Goal: Task Accomplishment & Management: Use online tool/utility

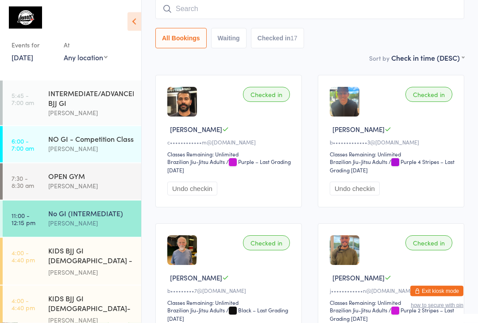
scroll to position [125, 0]
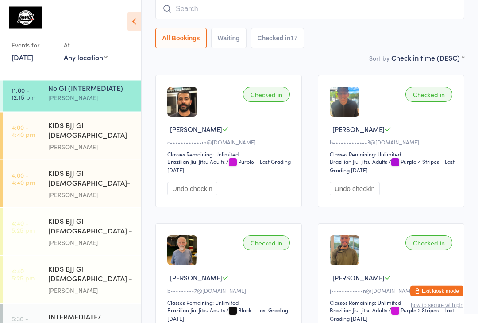
click at [36, 130] on link "4:00 - 4:40 pm KIDS BJJ GI [DEMOGRAPHIC_DATA] - Level 1 [PERSON_NAME]" at bounding box center [72, 135] width 139 height 47
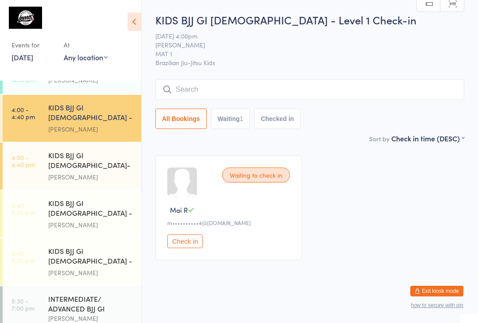
scroll to position [141, 0]
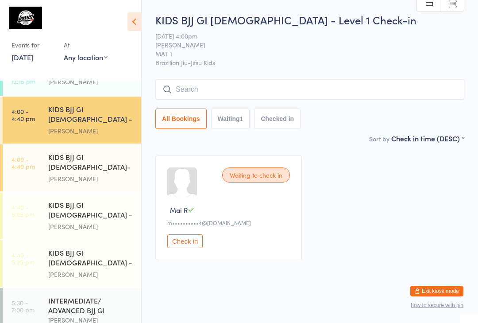
click at [92, 221] on div "[PERSON_NAME]" at bounding box center [90, 226] width 85 height 10
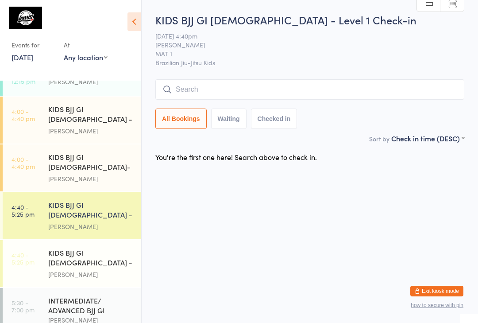
click at [266, 91] on input "search" at bounding box center [309, 89] width 309 height 20
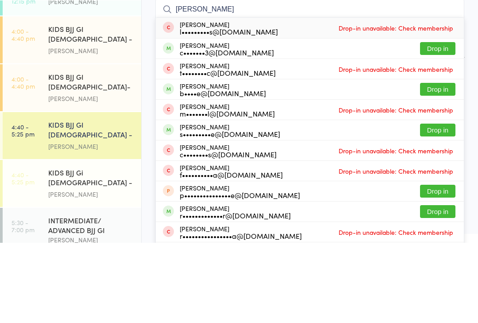
type input "[PERSON_NAME]"
click at [436, 122] on button "Drop in" at bounding box center [437, 128] width 35 height 13
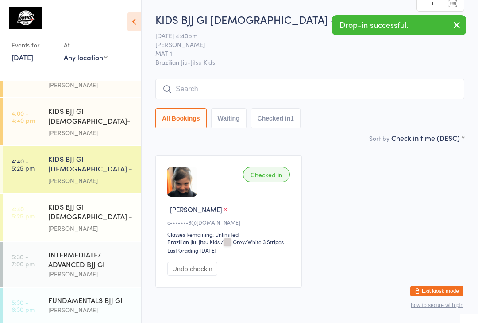
scroll to position [187, 0]
click at [89, 304] on div "[PERSON_NAME]" at bounding box center [90, 309] width 85 height 10
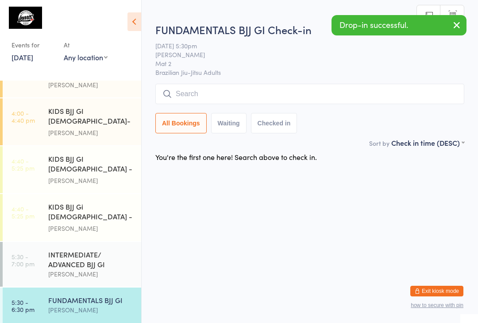
click at [241, 93] on input "search" at bounding box center [309, 94] width 309 height 20
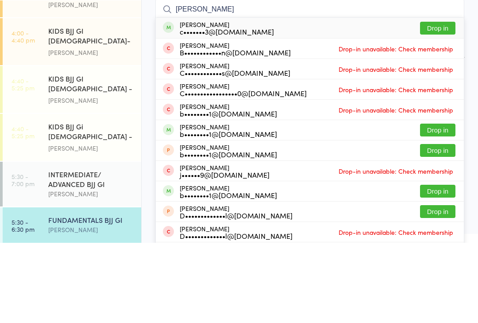
type input "[PERSON_NAME]"
click at [434, 102] on button "Drop in" at bounding box center [437, 108] width 35 height 13
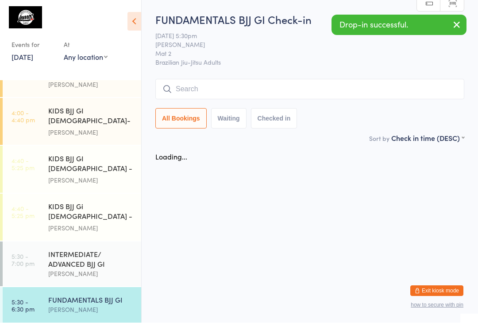
scroll to position [0, 0]
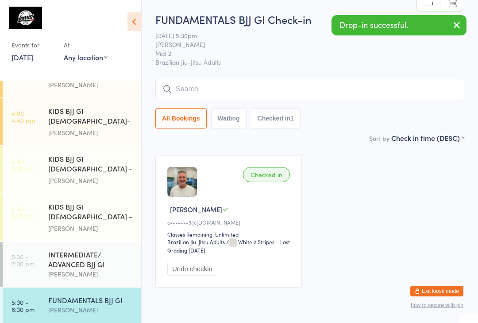
click at [64, 158] on div "KIDS BJJ GI [DEMOGRAPHIC_DATA] - Level 1 [PERSON_NAME]" at bounding box center [94, 169] width 93 height 47
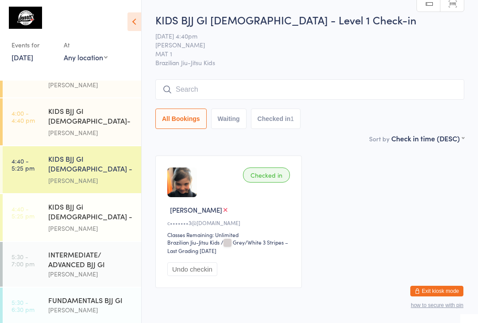
click at [423, 82] on input "search" at bounding box center [309, 89] width 309 height 20
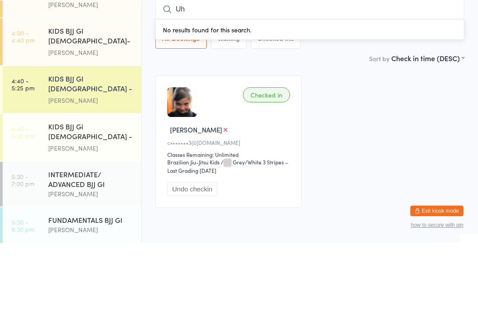
type input "U"
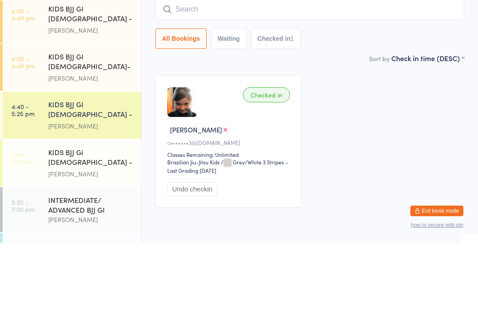
scroll to position [155, 0]
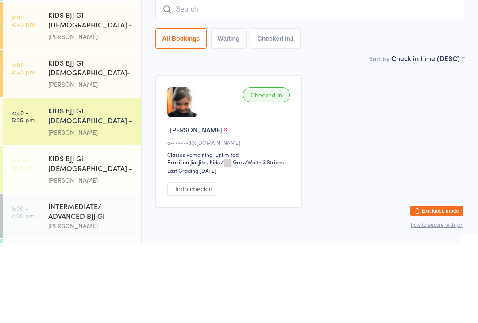
click at [108, 159] on div "[PERSON_NAME]" at bounding box center [90, 164] width 85 height 10
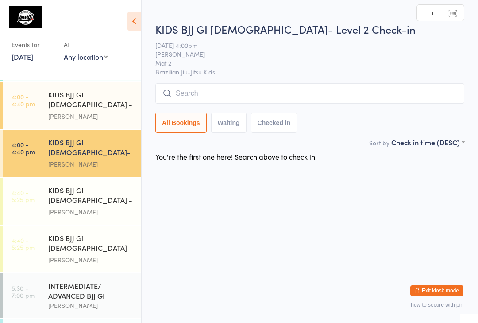
click at [252, 98] on input "search" at bounding box center [309, 94] width 309 height 20
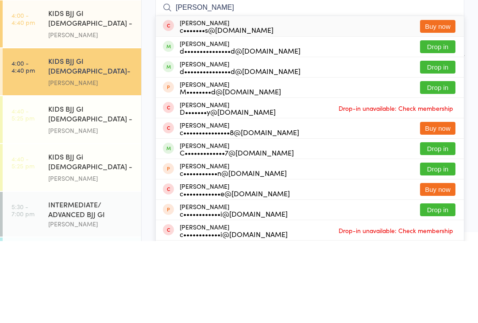
type input "[PERSON_NAME]"
click at [444, 122] on button "Drop in" at bounding box center [437, 128] width 35 height 13
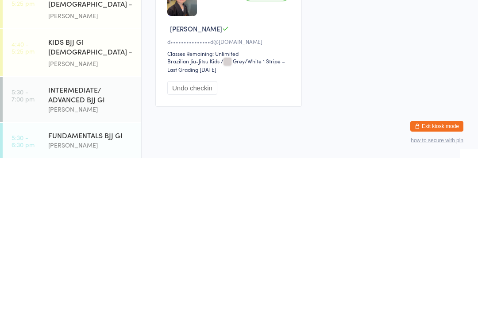
scroll to position [38, 0]
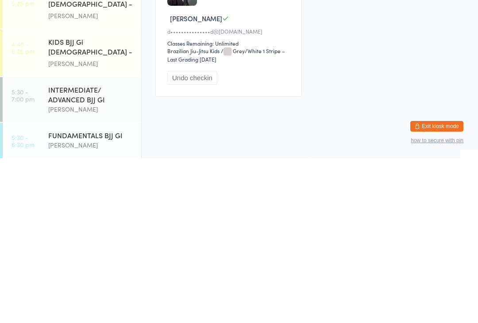
click at [82, 249] on div "INTERMEDIATE/ ADVANCED BJJ GI" at bounding box center [90, 258] width 85 height 19
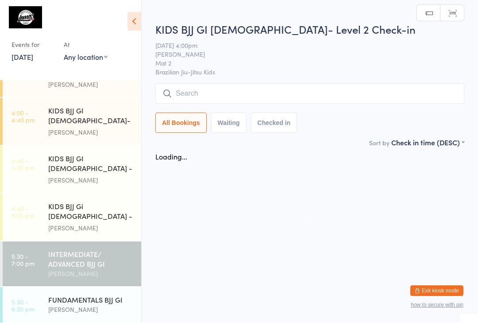
scroll to position [171, 0]
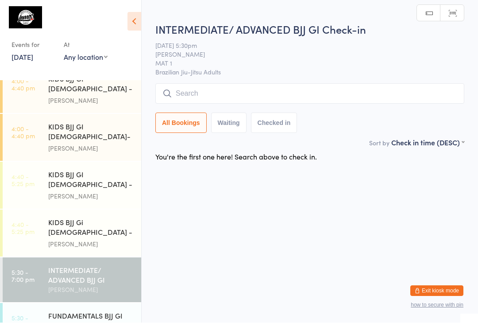
click at [205, 98] on input "search" at bounding box center [309, 94] width 309 height 20
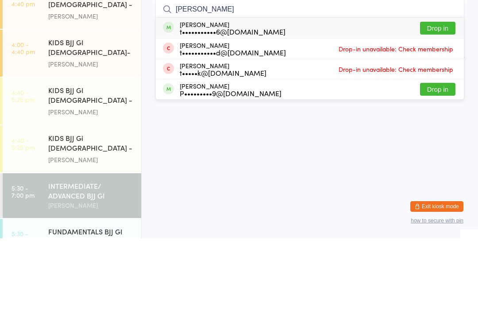
type input "[PERSON_NAME]"
click at [442, 106] on button "Drop in" at bounding box center [437, 112] width 35 height 13
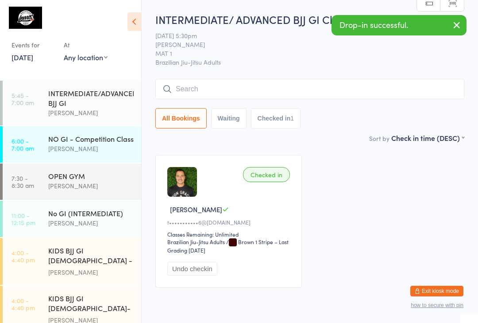
scroll to position [0, 0]
click at [87, 274] on div "KIDS BJJ GI [DEMOGRAPHIC_DATA] - Level 1 [PERSON_NAME]" at bounding box center [94, 261] width 93 height 47
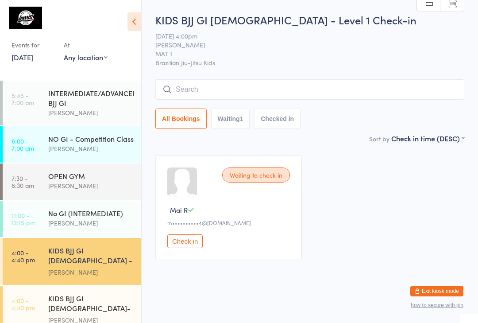
click at [204, 89] on input "search" at bounding box center [309, 89] width 309 height 20
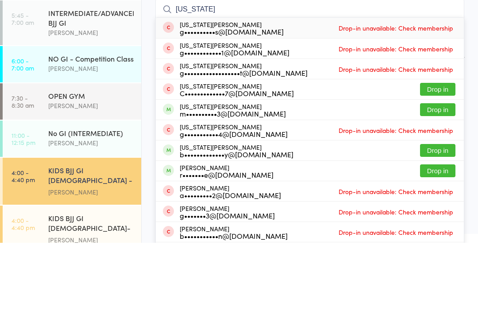
type input "[US_STATE]"
click at [435, 183] on button "Drop in" at bounding box center [437, 189] width 35 height 13
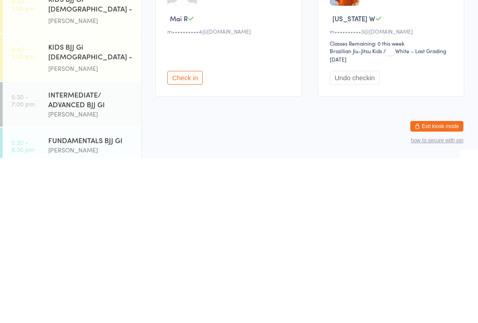
scroll to position [182, 0]
click at [102, 254] on div "INTERMEDIATE/ ADVANCED BJJ GI" at bounding box center [90, 263] width 85 height 19
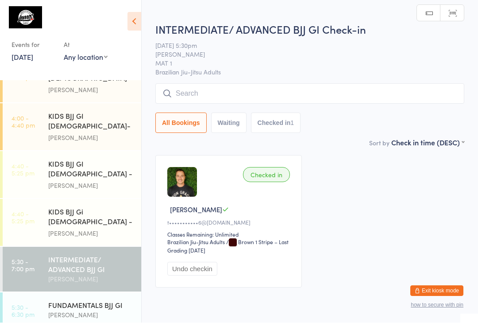
scroll to position [0, 0]
click at [247, 100] on input "search" at bounding box center [309, 93] width 309 height 20
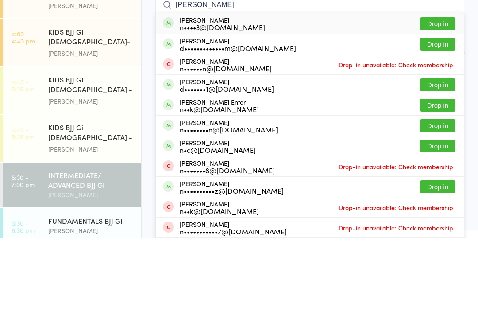
type input "[PERSON_NAME]"
click at [437, 102] on button "Drop in" at bounding box center [437, 108] width 35 height 13
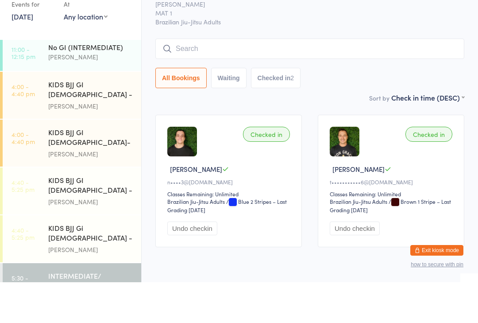
scroll to position [125, 0]
click at [96, 120] on div "KIDS BJJ GI [DEMOGRAPHIC_DATA] - Level 1" at bounding box center [90, 131] width 85 height 22
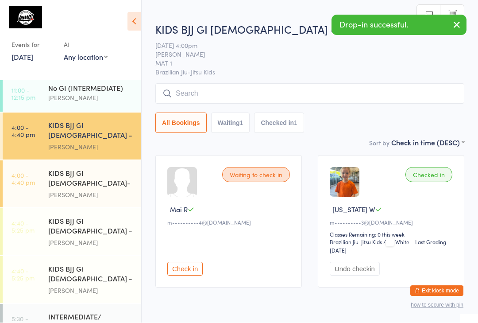
scroll to position [0, 0]
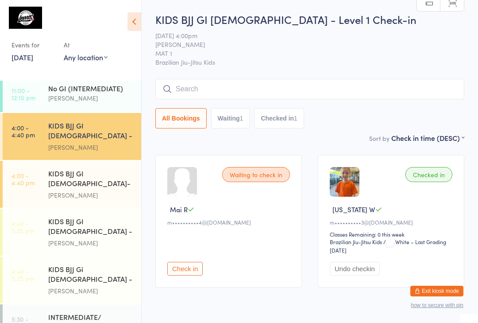
click at [210, 88] on input "search" at bounding box center [309, 89] width 309 height 20
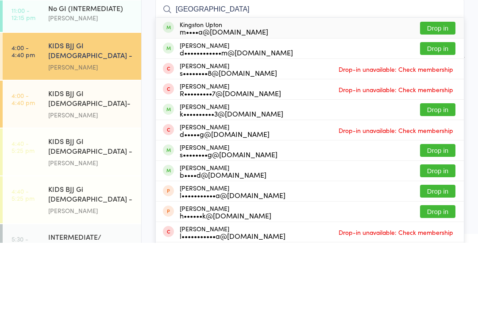
type input "[GEOGRAPHIC_DATA]"
click at [439, 102] on button "Drop in" at bounding box center [437, 108] width 35 height 13
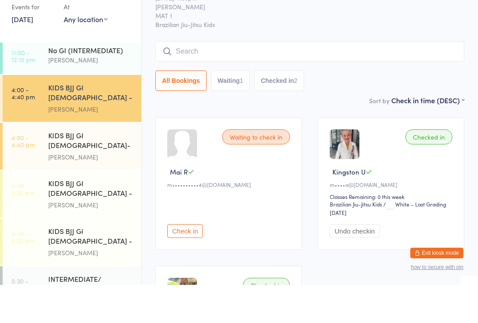
click at [379, 79] on input "search" at bounding box center [309, 89] width 309 height 20
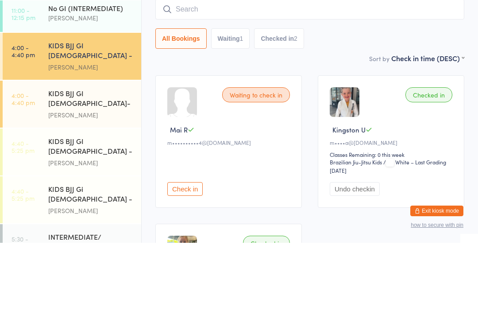
click at [201, 79] on input "search" at bounding box center [309, 89] width 309 height 20
click at [205, 79] on input "search" at bounding box center [309, 89] width 309 height 20
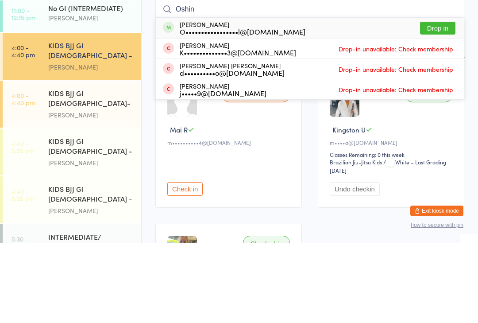
type input "Oshin"
click at [443, 102] on button "Drop in" at bounding box center [437, 108] width 35 height 13
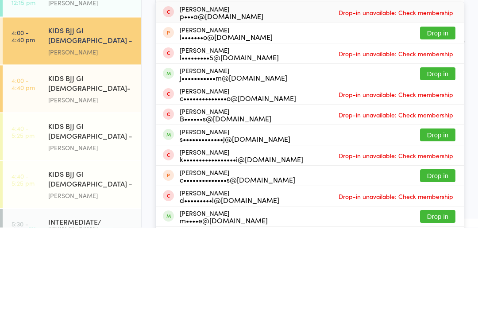
type input "[PERSON_NAME]"
click at [432, 163] on button "Drop in" at bounding box center [437, 169] width 35 height 13
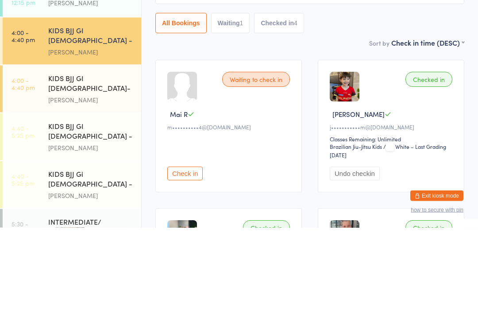
click at [95, 216] on div "KIDS BJJ GI [DEMOGRAPHIC_DATA] - Level 1" at bounding box center [90, 227] width 85 height 22
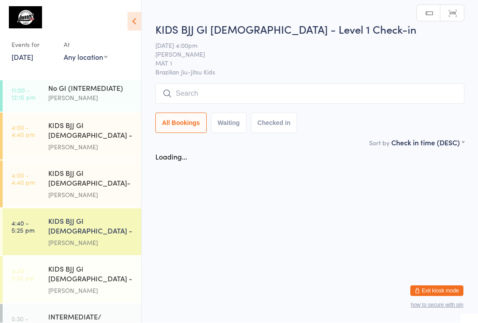
scroll to position [0, 0]
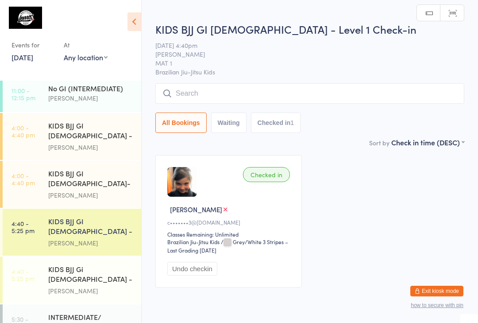
click at [211, 93] on input "search" at bounding box center [309, 93] width 309 height 20
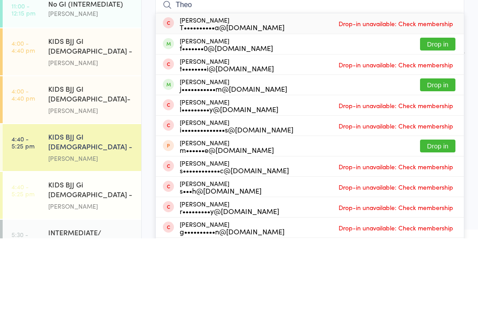
type input "Theo"
click at [446, 163] on button "Drop in" at bounding box center [437, 169] width 35 height 13
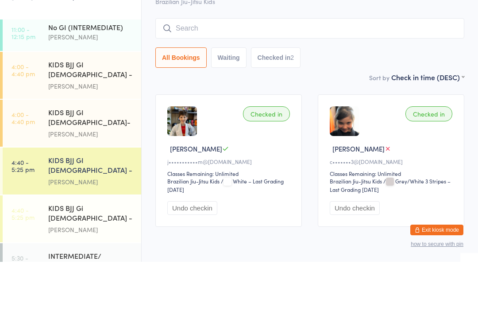
scroll to position [38, 0]
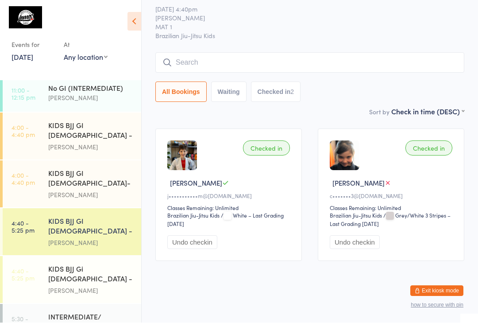
click at [72, 142] on div "[PERSON_NAME]" at bounding box center [90, 147] width 85 height 10
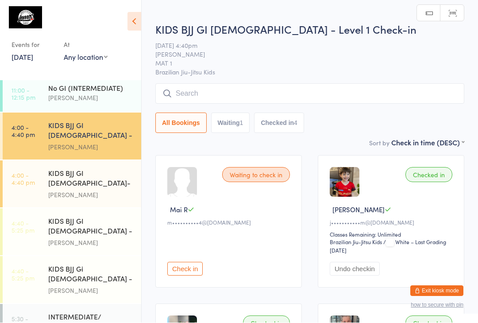
scroll to position [0, 0]
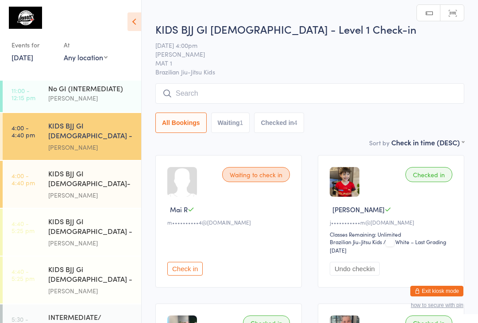
click at [291, 89] on input "search" at bounding box center [309, 93] width 309 height 20
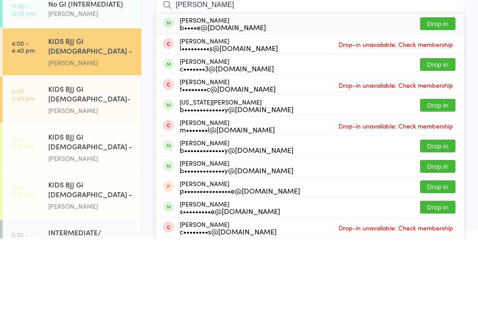
type input "[PERSON_NAME]"
click at [443, 102] on button "Drop in" at bounding box center [437, 108] width 35 height 13
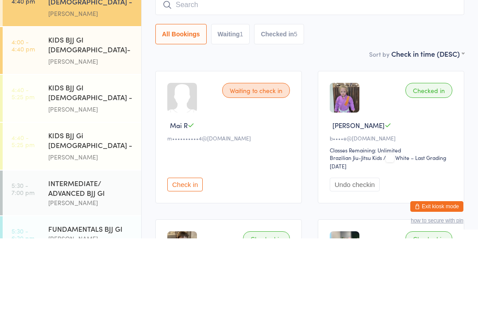
scroll to position [175, 0]
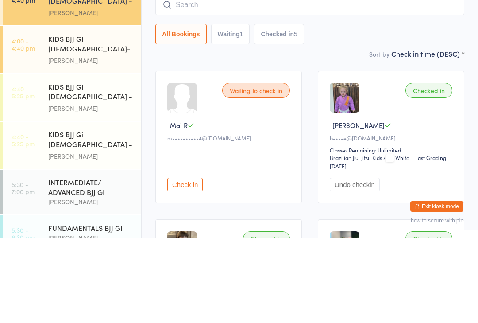
click at [78, 188] on div "[PERSON_NAME]" at bounding box center [90, 193] width 85 height 10
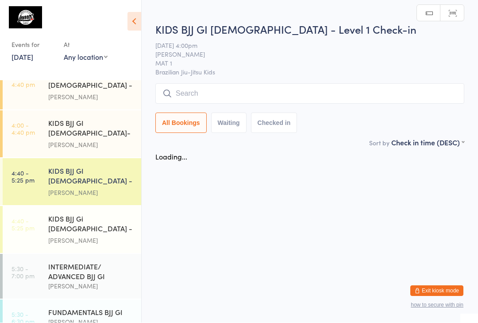
scroll to position [0, 0]
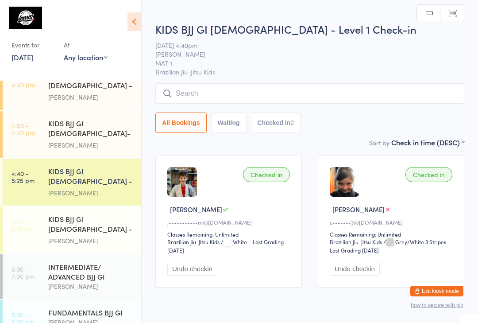
click at [267, 96] on input "search" at bounding box center [309, 93] width 309 height 20
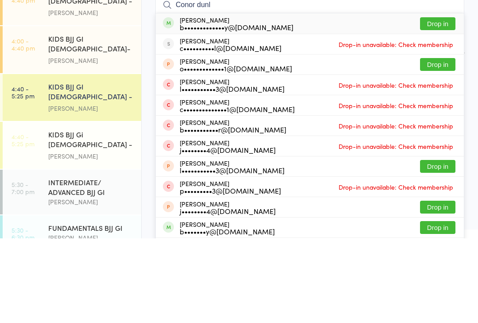
type input "Conor dunl"
click at [440, 102] on button "Drop in" at bounding box center [437, 108] width 35 height 13
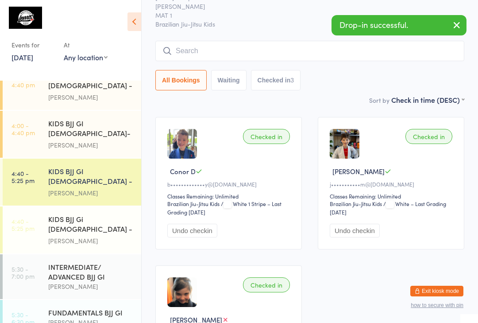
click at [243, 58] on input "search" at bounding box center [309, 51] width 309 height 20
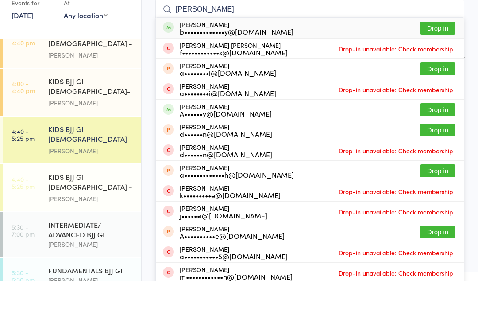
type input "[PERSON_NAME]"
click at [447, 64] on button "Drop in" at bounding box center [437, 70] width 35 height 13
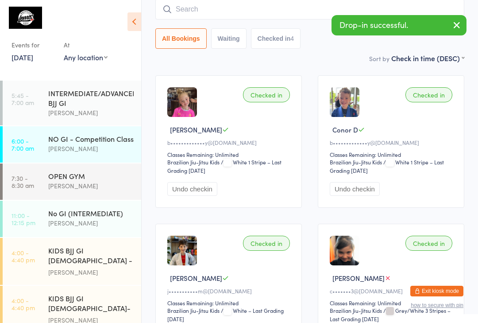
scroll to position [0, 0]
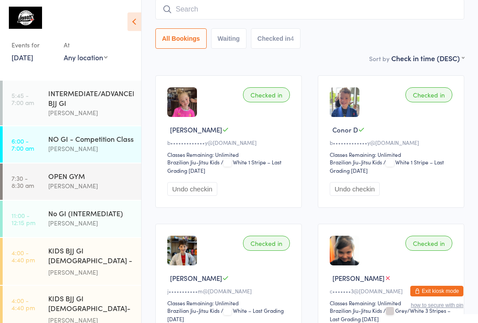
click at [225, 7] on input "search" at bounding box center [309, 9] width 309 height 20
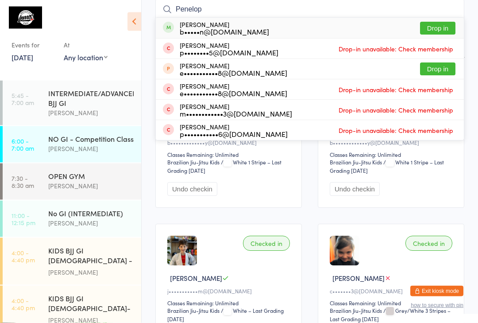
type input "Penelop"
click at [442, 29] on button "Drop in" at bounding box center [437, 28] width 35 height 13
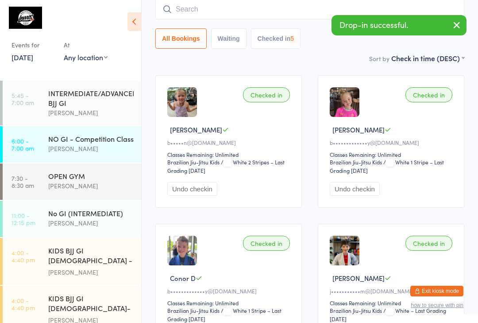
click at [267, 8] on input "search" at bounding box center [309, 9] width 309 height 20
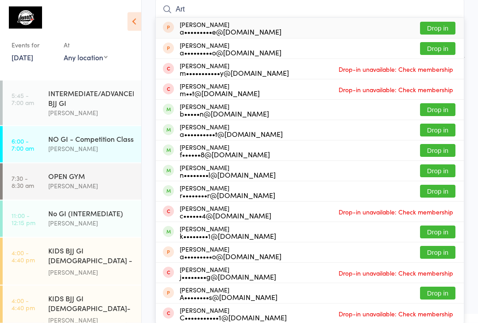
type input "Art"
click at [438, 111] on button "Drop in" at bounding box center [437, 110] width 35 height 13
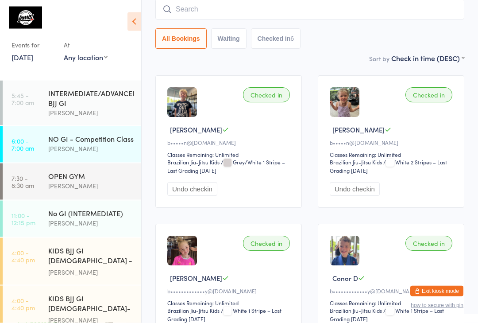
type input "L"
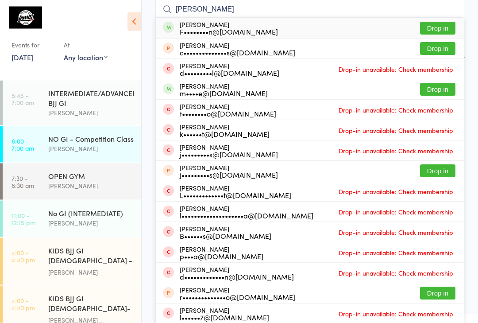
type input "[PERSON_NAME]"
click at [211, 31] on div "F••••••••n@[DOMAIN_NAME]" at bounding box center [229, 31] width 98 height 7
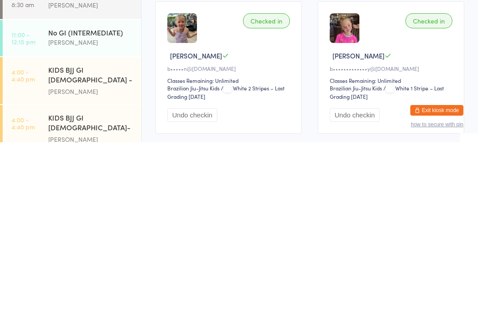
scroll to position [124, 0]
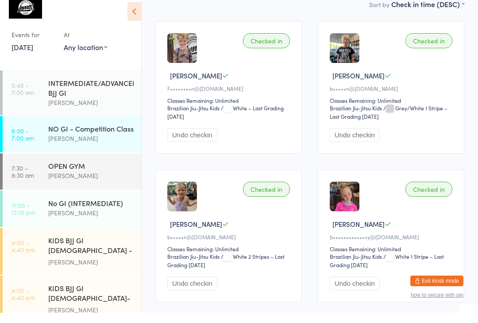
click at [185, 50] on img at bounding box center [182, 58] width 30 height 30
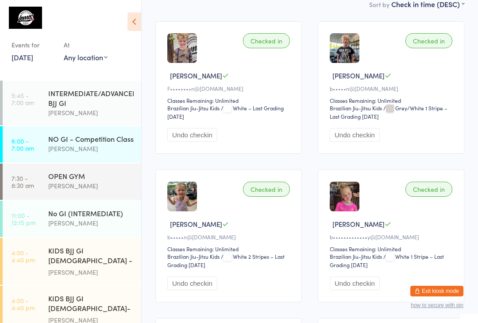
click at [182, 58] on img at bounding box center [182, 48] width 30 height 30
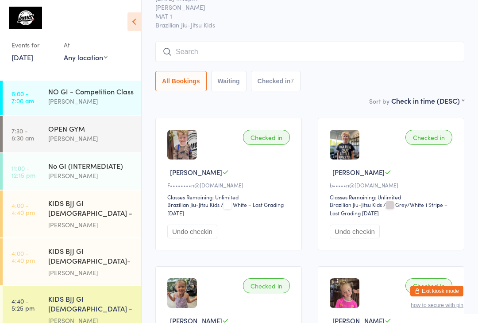
scroll to position [54, 0]
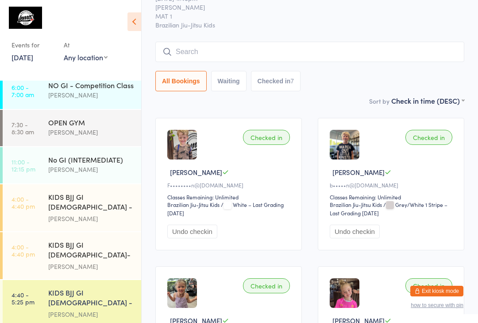
click at [105, 203] on div "KIDS BJJ GI [DEMOGRAPHIC_DATA] - Level 1" at bounding box center [90, 203] width 85 height 22
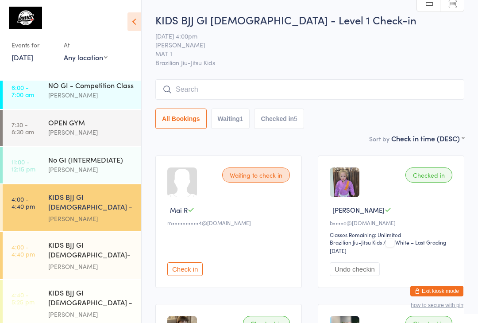
click at [254, 89] on input "search" at bounding box center [309, 89] width 309 height 20
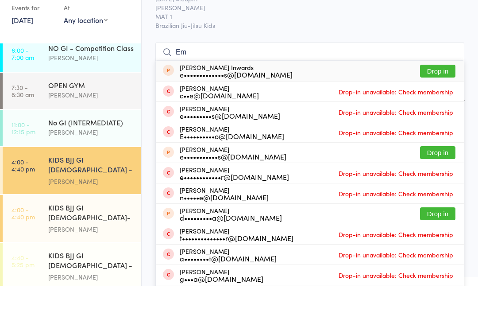
type input "E"
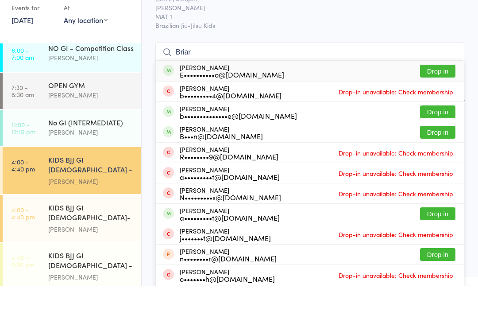
type input "Briar"
click at [433, 102] on button "Drop in" at bounding box center [437, 108] width 35 height 13
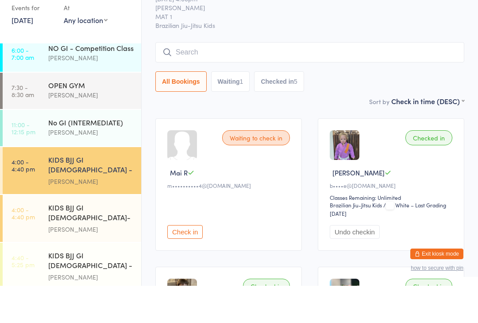
scroll to position [37, 0]
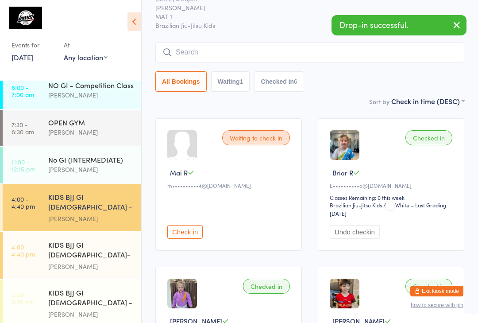
click at [380, 55] on input "search" at bounding box center [309, 52] width 309 height 20
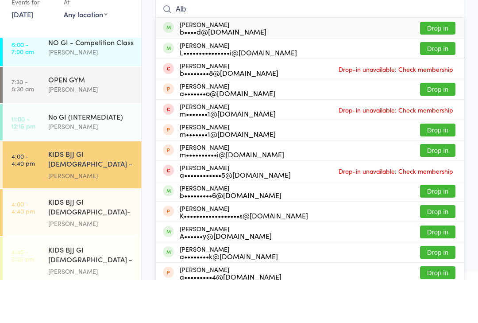
type input "Alb"
click at [206, 71] on div "b••••d@[DOMAIN_NAME]" at bounding box center [223, 74] width 87 height 7
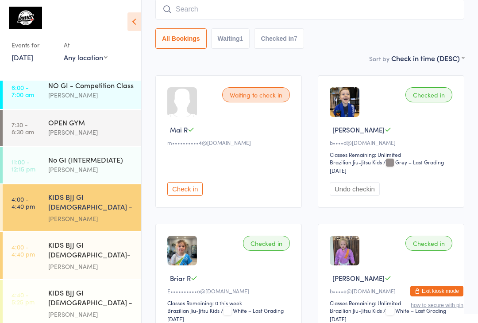
click at [112, 287] on div "KIDS BJJ GI [DEMOGRAPHIC_DATA] - Level 1" at bounding box center [90, 298] width 85 height 22
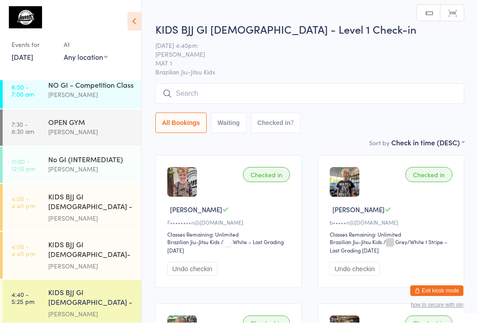
scroll to position [0, 0]
click at [382, 86] on input "search" at bounding box center [309, 93] width 309 height 20
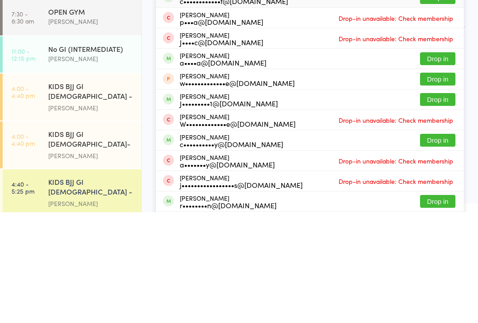
type input "[PERSON_NAME]"
click at [432, 244] on button "Drop in" at bounding box center [437, 250] width 35 height 13
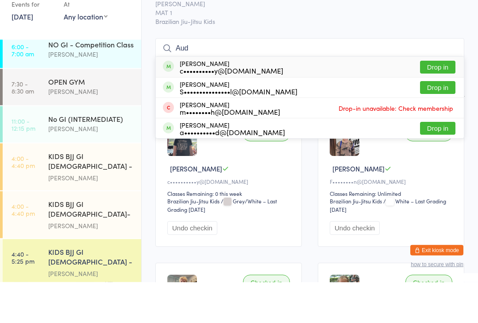
type input "Aud"
click at [437, 102] on button "Drop in" at bounding box center [437, 108] width 35 height 13
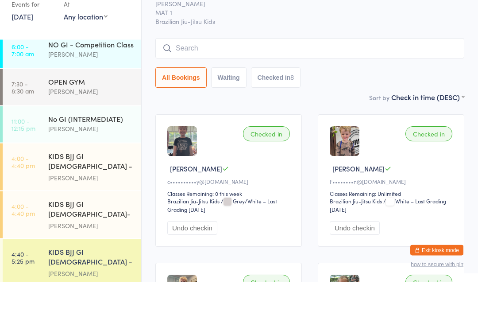
scroll to position [41, 0]
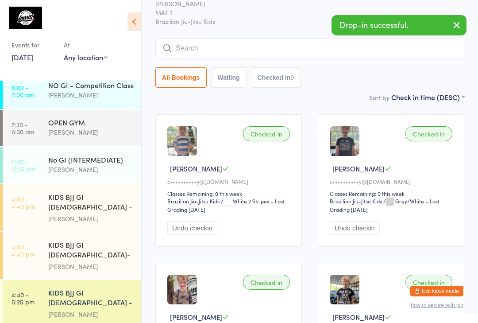
click at [432, 53] on input "search" at bounding box center [309, 48] width 309 height 20
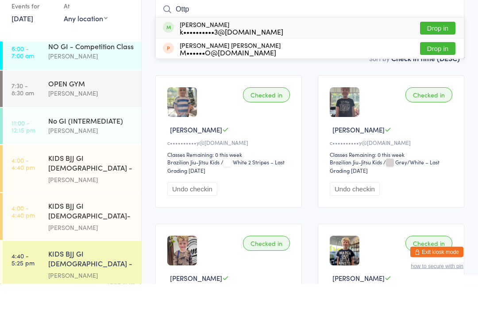
type input "Ottp"
click at [200, 67] on div "k••••••••••3@[DOMAIN_NAME]" at bounding box center [232, 70] width 104 height 7
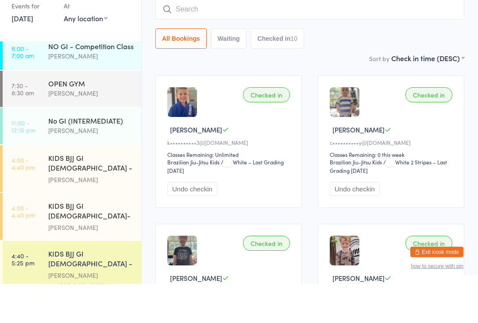
scroll to position [80, 0]
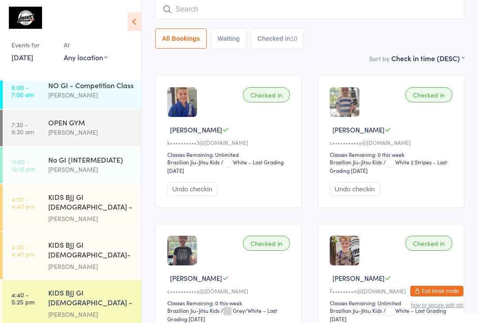
click at [58, 194] on div "KIDS BJJ GI [DEMOGRAPHIC_DATA] - Level 1" at bounding box center [90, 203] width 85 height 22
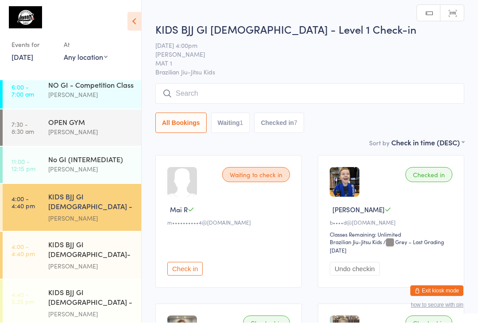
scroll to position [0, 0]
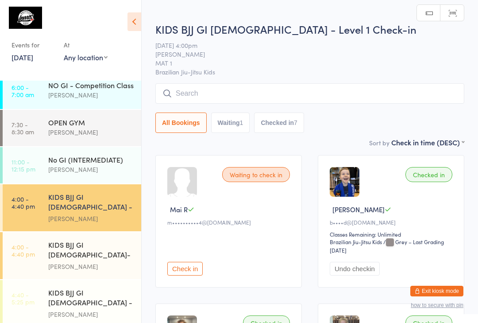
click at [207, 92] on input "search" at bounding box center [309, 93] width 309 height 20
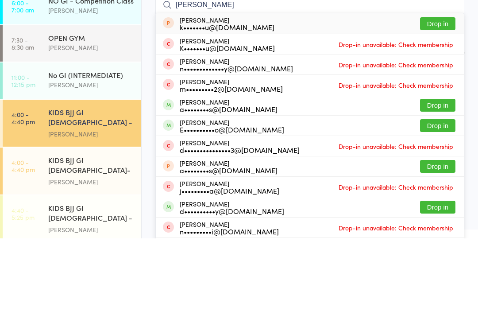
type input "[PERSON_NAME]"
click at [431, 204] on button "Drop in" at bounding box center [437, 210] width 35 height 13
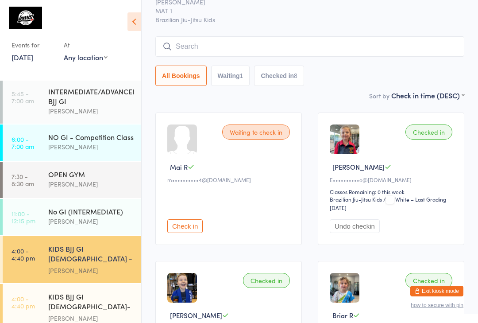
scroll to position [2, 0]
click at [62, 242] on div "KIDS BJJ GI [DEMOGRAPHIC_DATA] - Level 1 [PERSON_NAME]" at bounding box center [94, 258] width 93 height 47
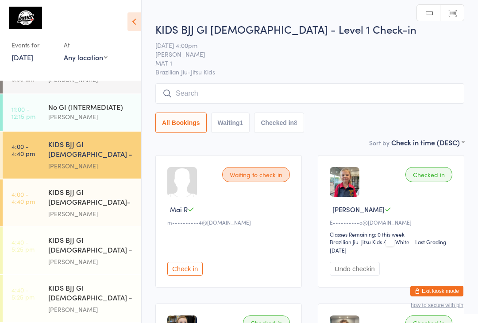
scroll to position [106, 0]
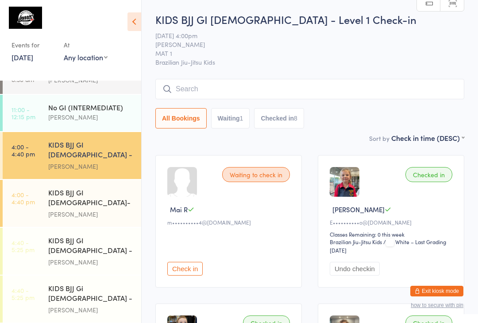
click at [192, 95] on input "search" at bounding box center [309, 89] width 309 height 20
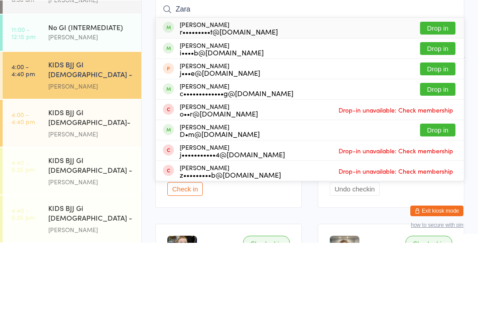
type input "Zara"
click at [447, 102] on button "Drop in" at bounding box center [437, 108] width 35 height 13
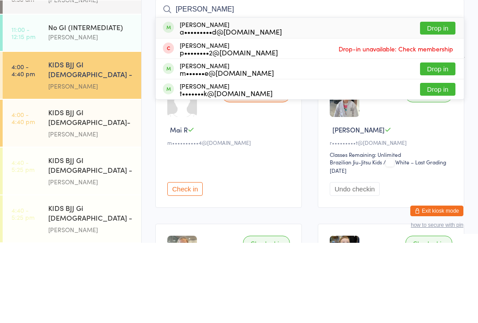
type input "[PERSON_NAME]"
click at [443, 102] on button "Drop in" at bounding box center [437, 108] width 35 height 13
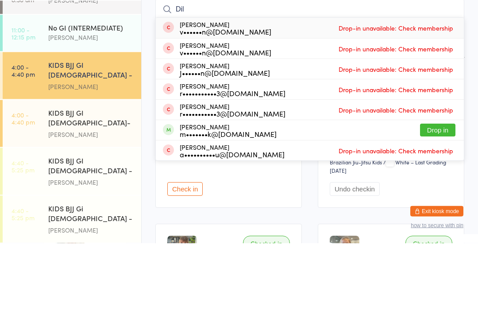
type input "Dil"
click at [441, 204] on button "Drop in" at bounding box center [437, 210] width 35 height 13
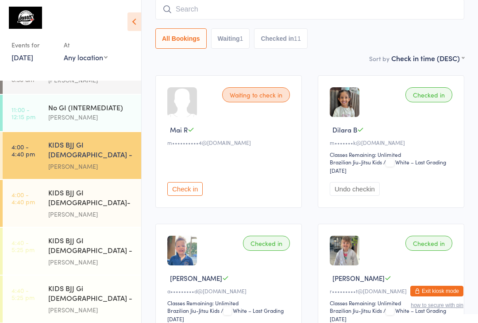
click at [404, 4] on input "search" at bounding box center [309, 9] width 309 height 20
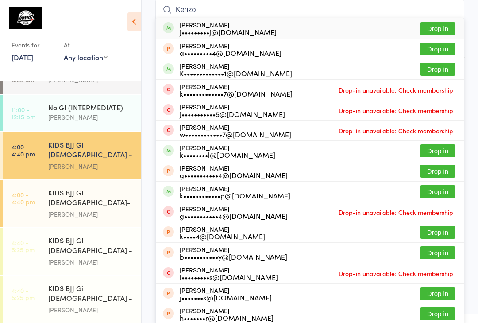
type input "Kenzo"
click at [433, 25] on button "Drop in" at bounding box center [437, 28] width 35 height 13
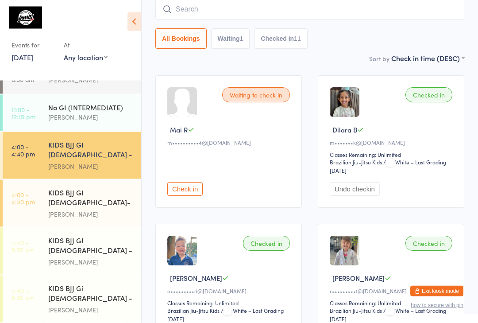
scroll to position [80, 0]
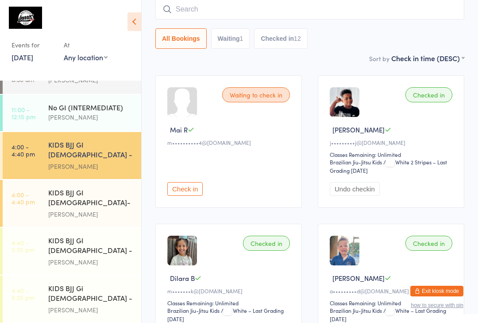
click at [194, 15] on input "search" at bounding box center [309, 9] width 309 height 20
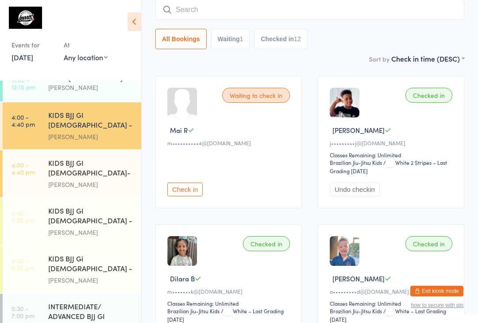
scroll to position [134, 0]
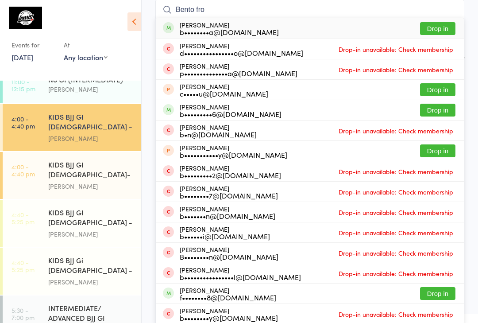
type input "Bento fro"
click at [229, 20] on div "[PERSON_NAME] b••••••••a@[DOMAIN_NAME] Drop in" at bounding box center [310, 28] width 308 height 20
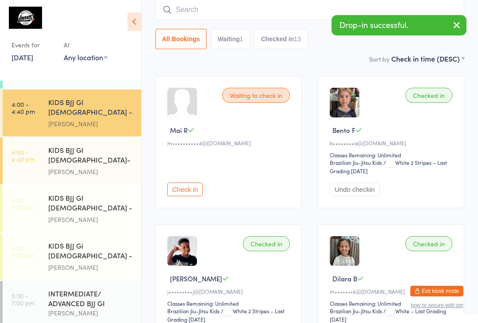
scroll to position [147, 0]
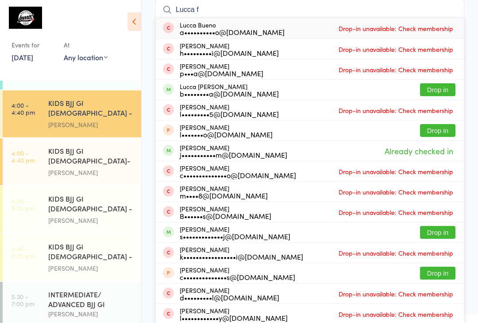
type input "Lucca f"
click at [437, 85] on button "Drop in" at bounding box center [437, 89] width 35 height 13
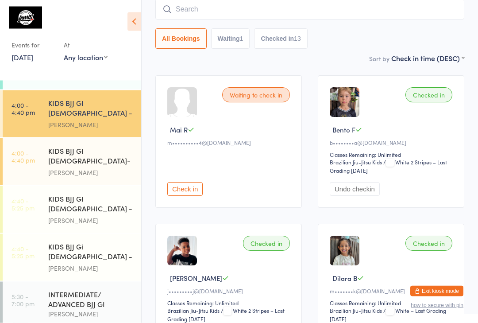
scroll to position [80, 0]
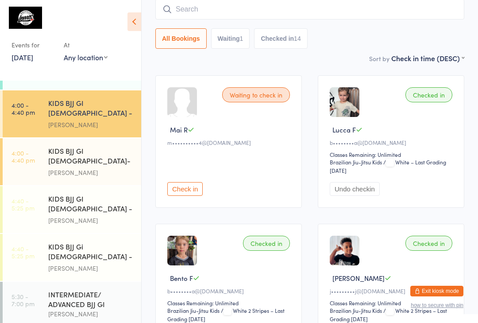
click at [218, 14] on input "search" at bounding box center [309, 9] width 309 height 20
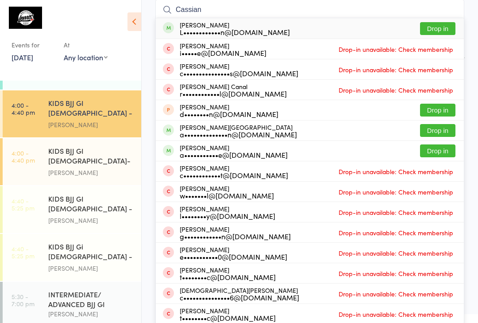
type input "Cassian"
click at [432, 28] on button "Drop in" at bounding box center [437, 28] width 35 height 13
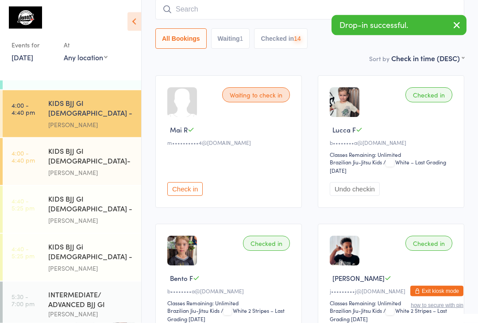
scroll to position [80, 0]
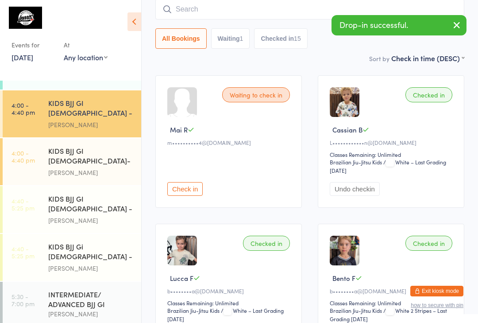
click at [216, 10] on input "search" at bounding box center [309, 9] width 309 height 20
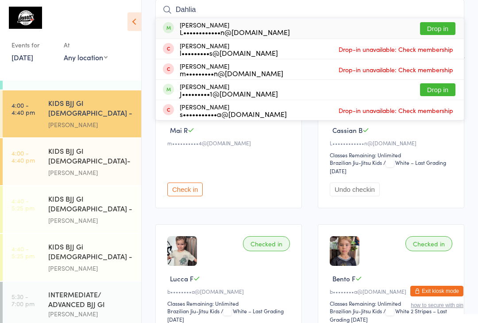
type input "Dahlia"
click at [430, 29] on button "Drop in" at bounding box center [437, 28] width 35 height 13
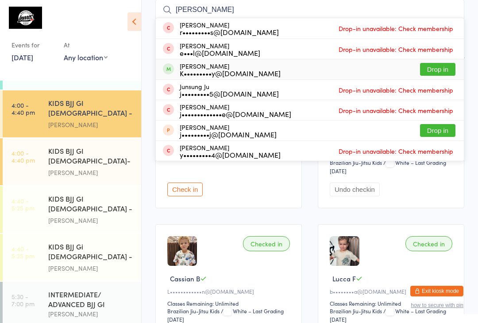
type input "[PERSON_NAME]"
click at [434, 76] on button "Drop in" at bounding box center [437, 69] width 35 height 13
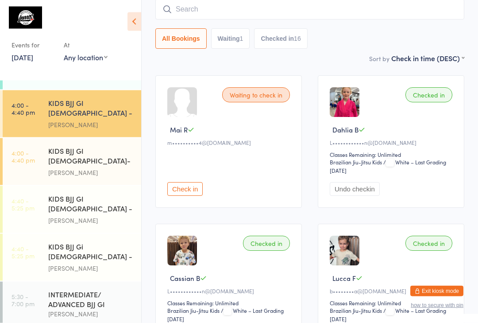
scroll to position [80, 0]
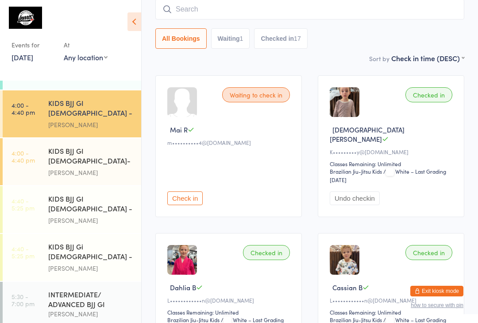
click at [270, 11] on input "search" at bounding box center [309, 9] width 309 height 20
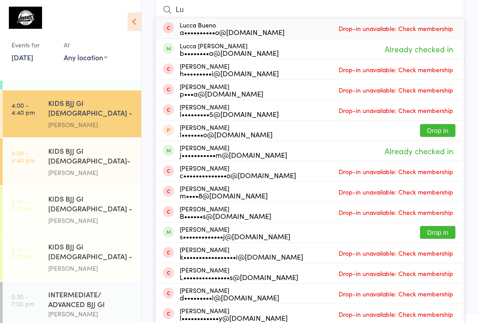
type input "L"
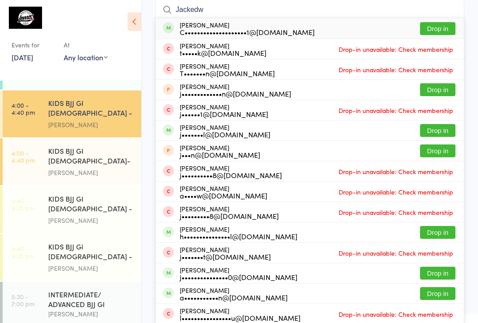
type input "Jackedw"
click at [236, 34] on div "C••••••••••••••••••••1@[DOMAIN_NAME]" at bounding box center [247, 31] width 135 height 7
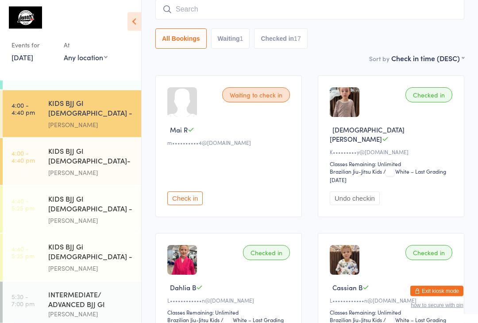
scroll to position [80, 0]
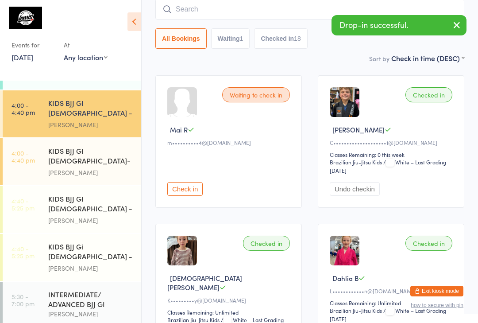
click at [439, 96] on div "Checked in" at bounding box center [428, 94] width 47 height 15
click at [435, 99] on div "Checked in" at bounding box center [428, 94] width 47 height 15
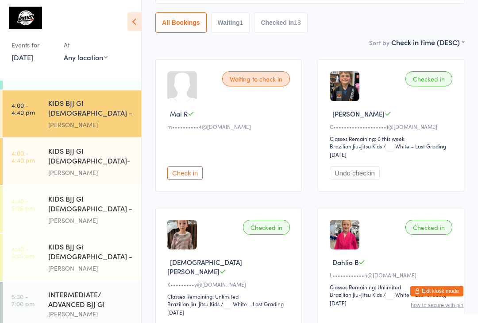
scroll to position [19, 0]
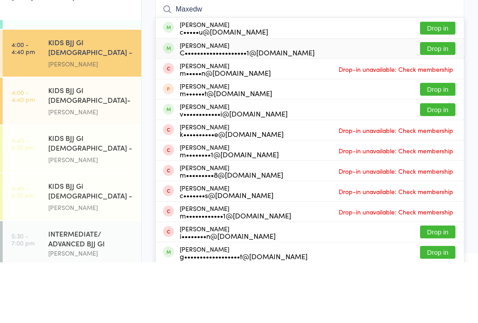
type input "Maxedw"
click at [254, 109] on div "C••••••••••••••••••••1@[DOMAIN_NAME]" at bounding box center [247, 112] width 135 height 7
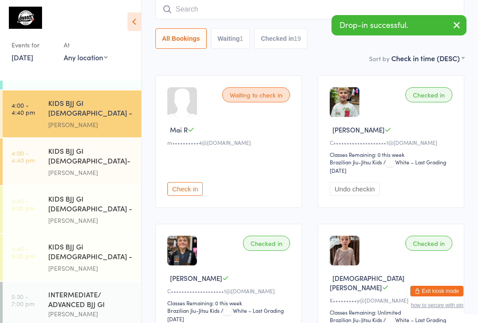
click at [441, 101] on div "Checked in" at bounding box center [428, 94] width 47 height 15
click at [433, 96] on div "Checked in" at bounding box center [428, 94] width 47 height 15
click at [296, 5] on input "search" at bounding box center [309, 9] width 309 height 20
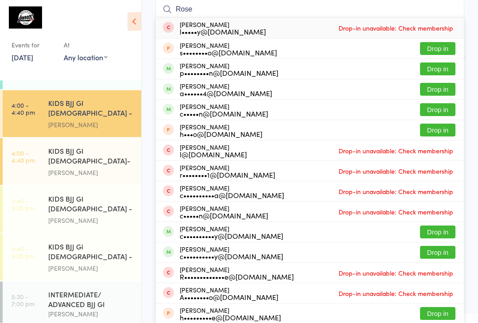
type input "Rose"
click at [439, 69] on button "Drop in" at bounding box center [437, 69] width 35 height 13
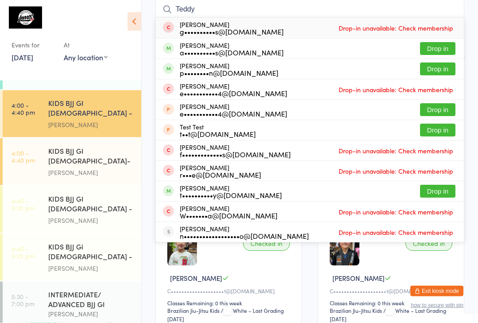
type input "Teddy"
click at [440, 72] on button "Drop in" at bounding box center [437, 69] width 35 height 13
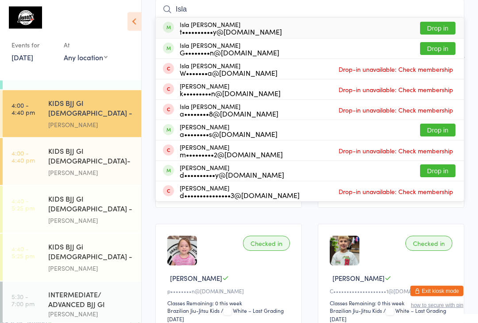
type input "Isla"
click at [439, 48] on button "Drop in" at bounding box center [437, 48] width 35 height 13
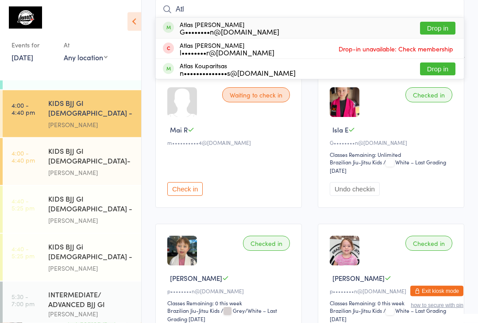
type input "Atl"
click at [443, 23] on button "Drop in" at bounding box center [437, 28] width 35 height 13
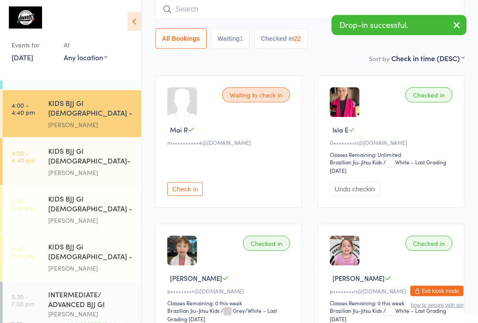
scroll to position [80, 0]
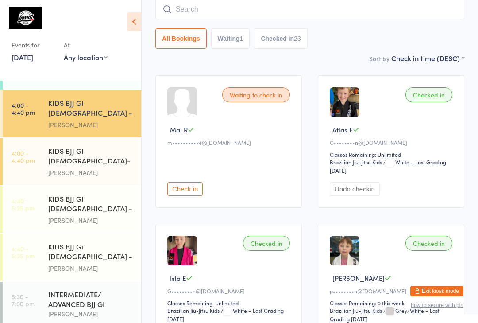
click at [193, 12] on input "search" at bounding box center [309, 9] width 309 height 20
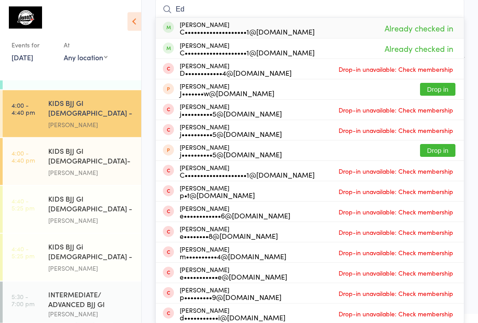
type input "E"
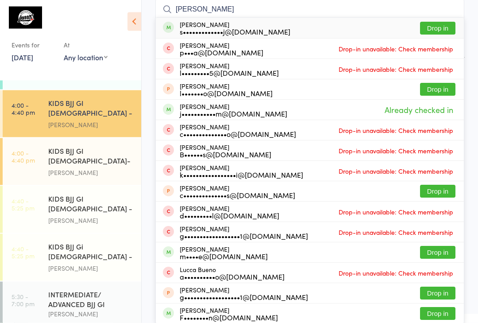
type input "[PERSON_NAME]"
click at [443, 22] on button "Drop in" at bounding box center [437, 28] width 35 height 13
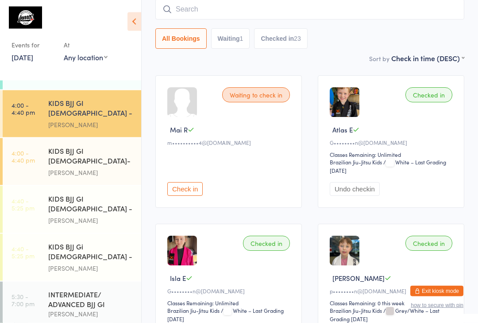
scroll to position [80, 0]
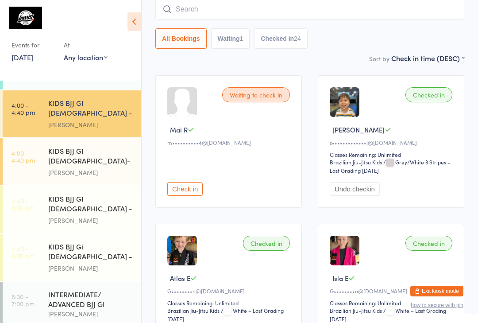
click at [425, 11] on input "search" at bounding box center [309, 9] width 309 height 20
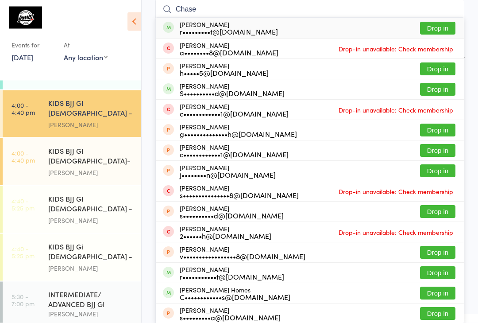
type input "Chase"
click at [447, 32] on button "Drop in" at bounding box center [437, 28] width 35 height 13
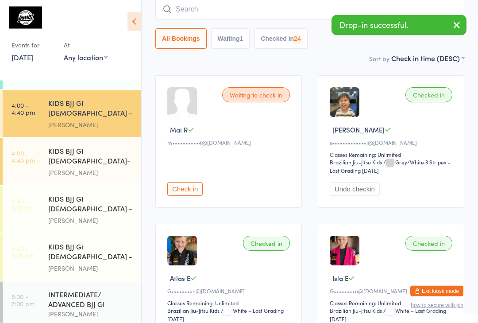
scroll to position [80, 0]
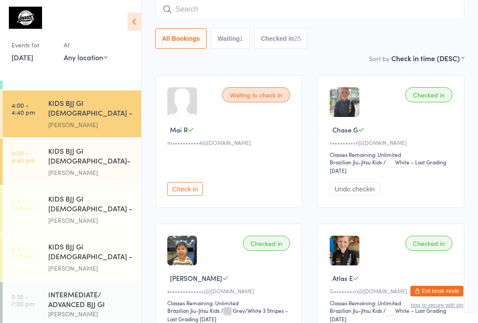
click at [171, 15] on input "search" at bounding box center [309, 9] width 309 height 20
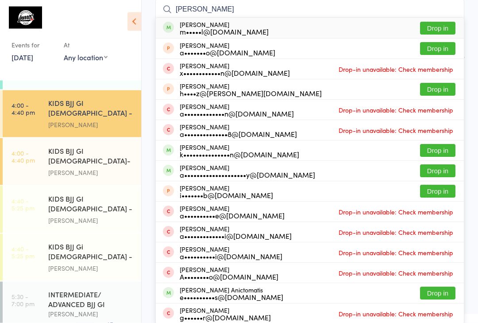
type input "[PERSON_NAME]"
click at [448, 30] on button "Drop in" at bounding box center [437, 28] width 35 height 13
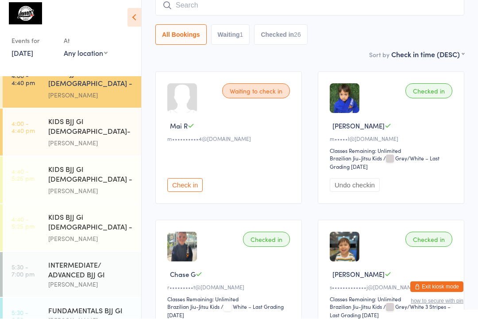
scroll to position [171, 0]
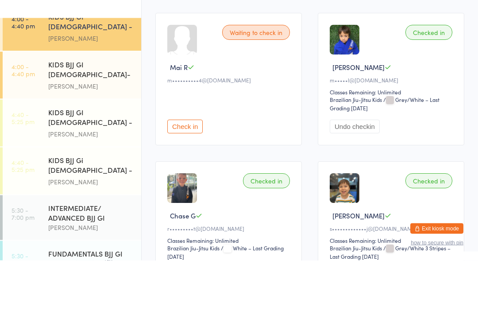
click at [112, 239] on div "[PERSON_NAME]" at bounding box center [90, 244] width 85 height 10
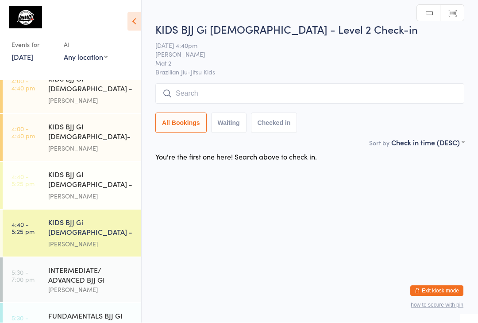
click at [232, 100] on input "search" at bounding box center [309, 94] width 309 height 20
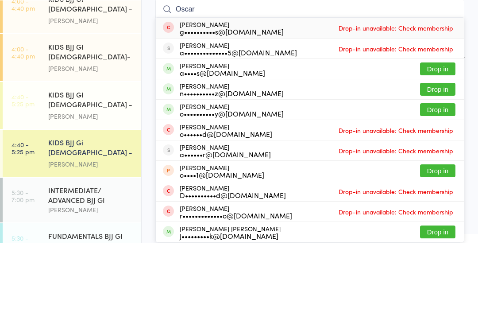
type input "Oscar"
click at [435, 143] on button "Drop in" at bounding box center [437, 149] width 35 height 13
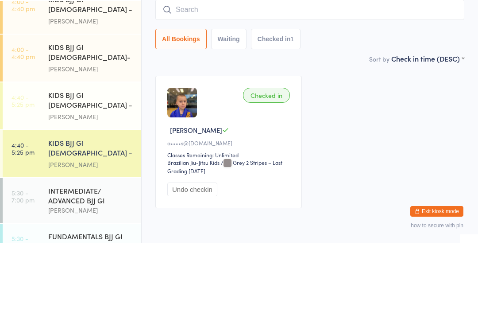
click at [203, 79] on input "search" at bounding box center [309, 89] width 309 height 20
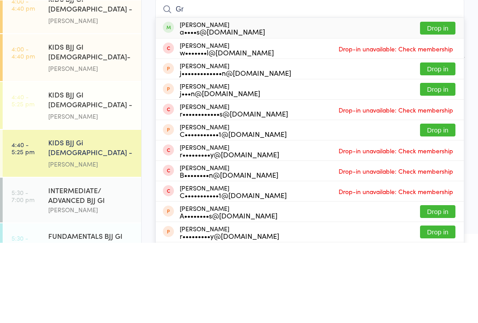
type input "G"
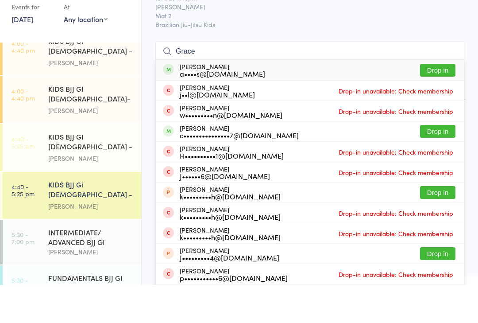
type input "Grace"
click at [447, 102] on button "Drop in" at bounding box center [437, 108] width 35 height 13
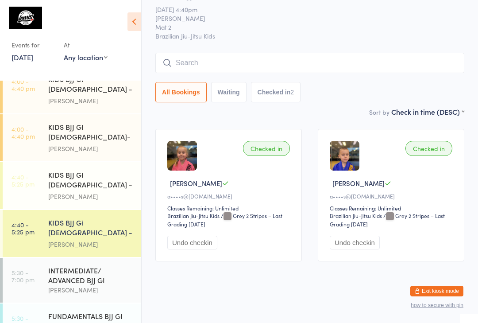
click at [189, 53] on input "search" at bounding box center [309, 63] width 309 height 20
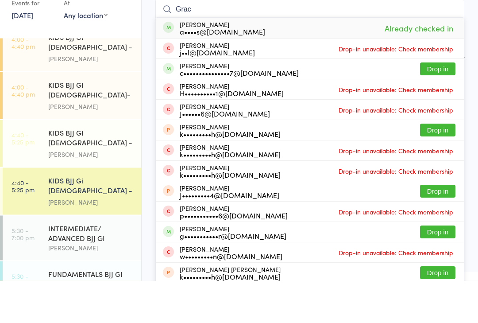
type input "Grac"
click at [443, 105] on button "Drop in" at bounding box center [437, 111] width 35 height 13
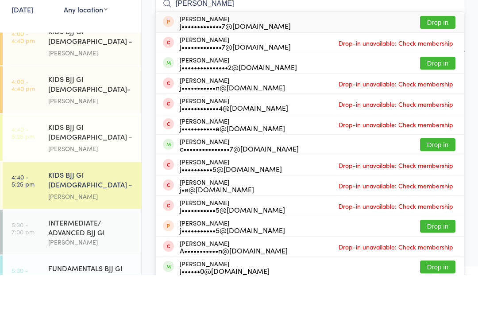
type input "[PERSON_NAME]"
click at [439, 186] on button "Drop in" at bounding box center [437, 192] width 35 height 13
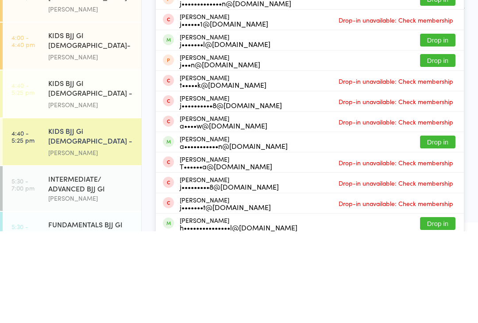
type input "Jack"
click at [442, 227] on button "Drop in" at bounding box center [437, 233] width 35 height 13
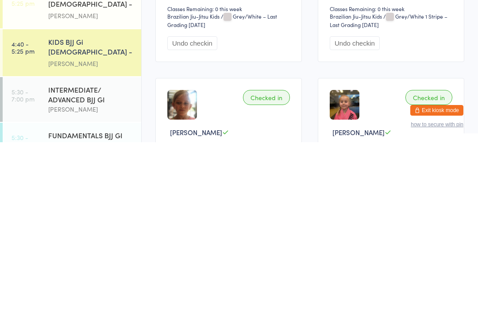
scroll to position [46, 0]
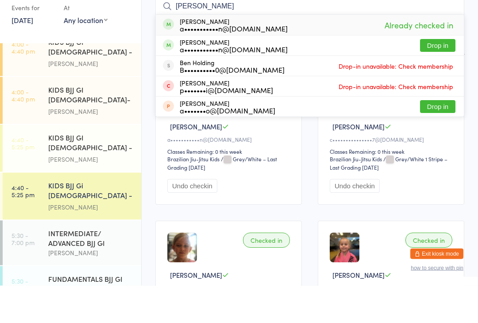
type input "[PERSON_NAME]"
click at [449, 77] on button "Drop in" at bounding box center [437, 83] width 35 height 13
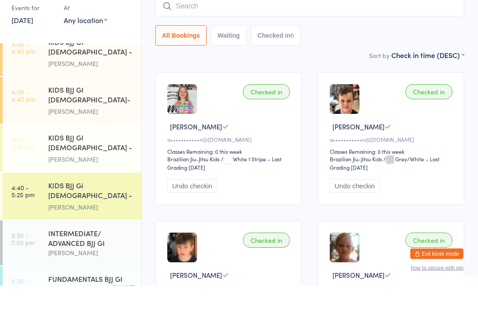
click at [280, 110] on div "Checked in Scarlett H a•••••••••••n@[DOMAIN_NAME] Classes Remaining: 0 this wee…" at bounding box center [228, 176] width 146 height 132
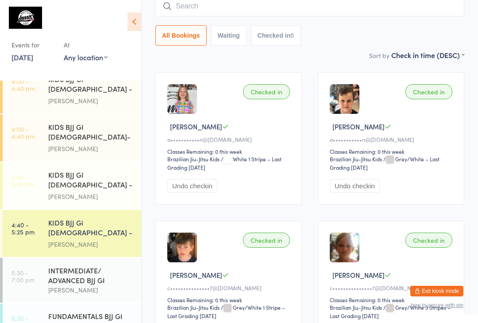
click at [229, 11] on input "search" at bounding box center [309, 6] width 309 height 20
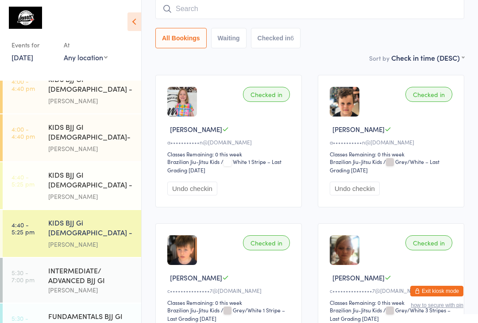
scroll to position [80, 0]
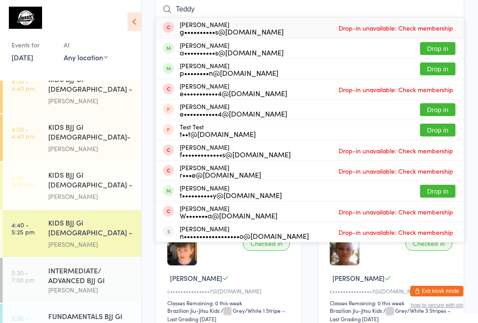
type input "Teddy"
click at [439, 50] on button "Drop in" at bounding box center [437, 48] width 35 height 13
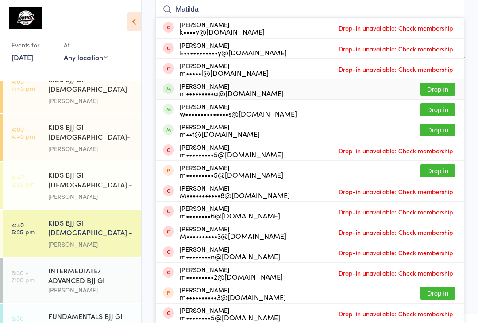
type input "Matilda"
click at [247, 88] on div "[PERSON_NAME] m•••••••••a@[DOMAIN_NAME]" at bounding box center [232, 89] width 104 height 14
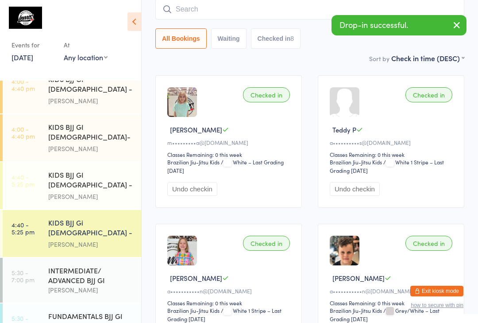
click at [199, 143] on div "m•••••••••a@[DOMAIN_NAME]" at bounding box center [229, 143] width 125 height 8
click at [177, 187] on button "Undo checkin" at bounding box center [192, 189] width 50 height 14
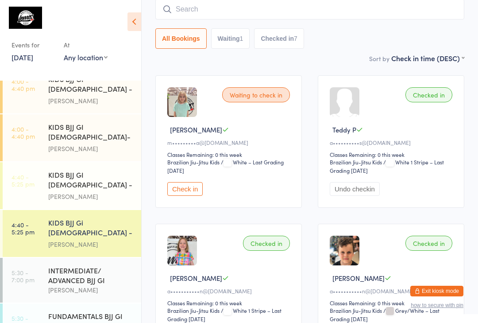
click at [189, 192] on button "Check in" at bounding box center [184, 189] width 35 height 14
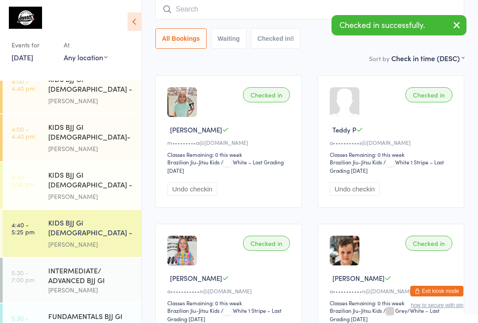
click at [180, 100] on img at bounding box center [182, 102] width 30 height 30
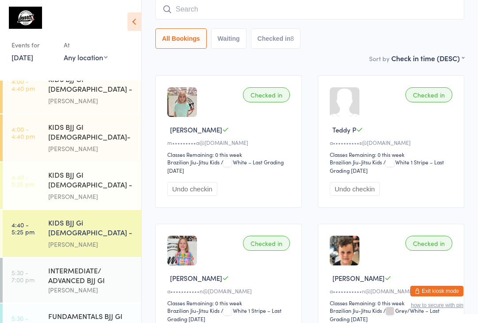
click at [185, 19] on input "search" at bounding box center [309, 9] width 309 height 20
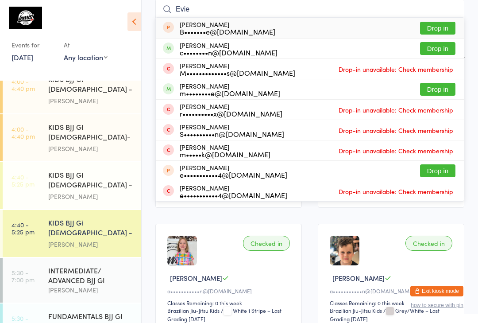
type input "Evie"
click at [442, 52] on button "Drop in" at bounding box center [437, 48] width 35 height 13
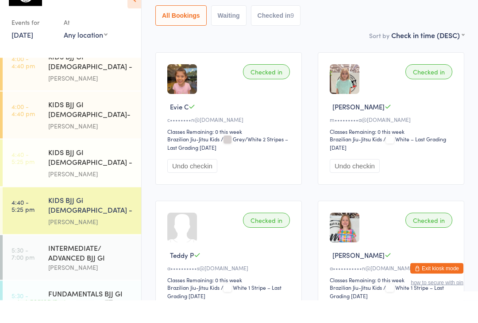
click at [52, 143] on div "[PERSON_NAME]" at bounding box center [90, 148] width 85 height 10
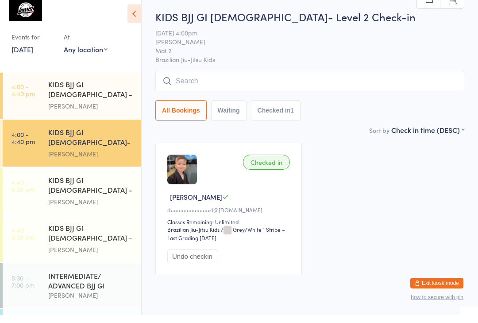
scroll to position [13, 0]
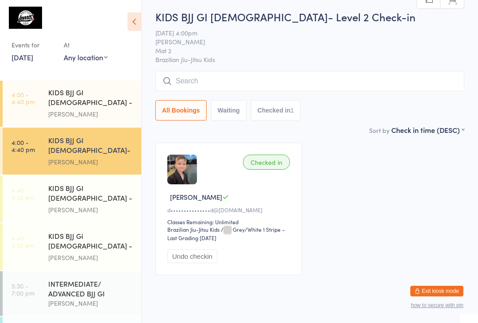
click at [354, 222] on div "Checked in [PERSON_NAME] C d•••••••••••••••d@[DOMAIN_NAME] Classes Remaining: U…" at bounding box center [309, 209] width 325 height 148
click at [435, 225] on div "Checked in [PERSON_NAME] C d•••••••••••••••d@[DOMAIN_NAME] Classes Remaining: U…" at bounding box center [309, 209] width 325 height 148
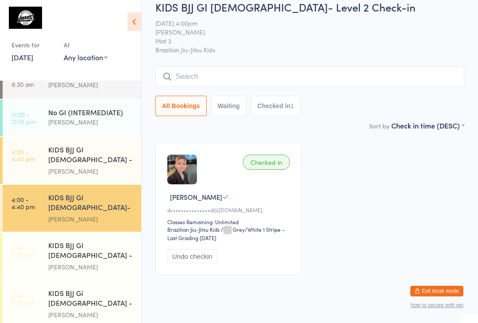
scroll to position [100, 0]
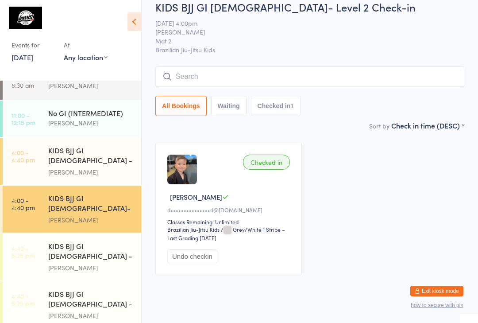
click at [39, 126] on link "11:00 - 12:15 pm No GI (INTERMEDIATE) [PERSON_NAME]" at bounding box center [72, 118] width 139 height 36
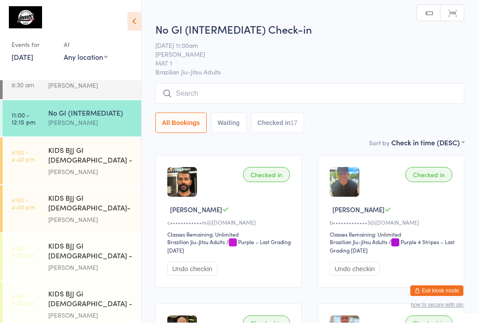
scroll to position [0, 0]
click at [44, 162] on link "4:00 - 4:40 pm KIDS BJJ GI [DEMOGRAPHIC_DATA] - Level 1 [PERSON_NAME]" at bounding box center [72, 161] width 139 height 47
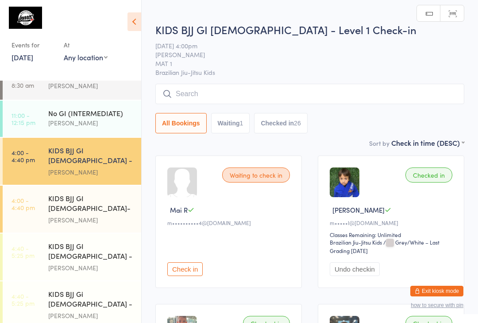
click at [62, 205] on div "KIDS BJJ GI [DEMOGRAPHIC_DATA]- Level 2 [PERSON_NAME]" at bounding box center [94, 208] width 93 height 47
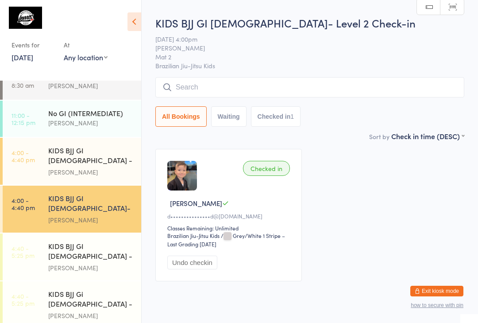
scroll to position [11, 0]
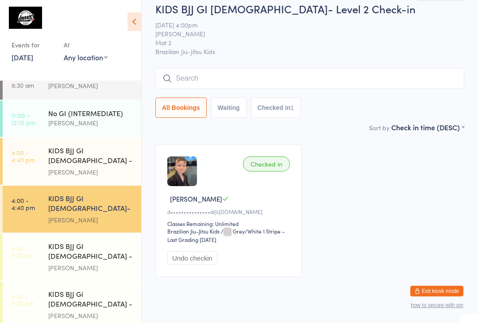
click at [19, 292] on time "4:40 - 5:25 pm" at bounding box center [23, 299] width 23 height 14
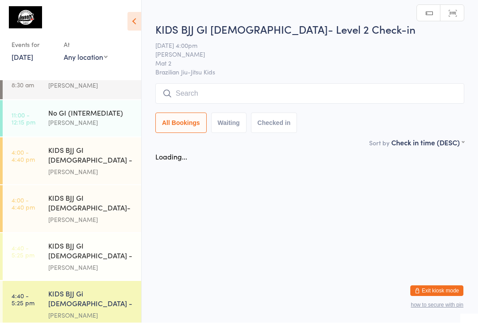
scroll to position [0, 0]
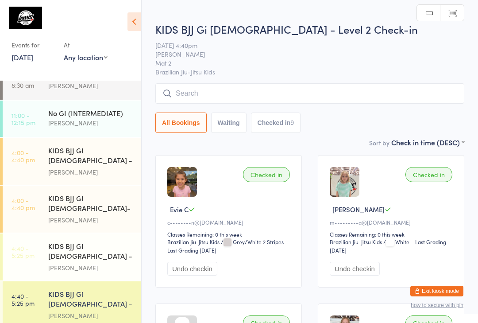
click at [354, 96] on input "search" at bounding box center [309, 93] width 309 height 20
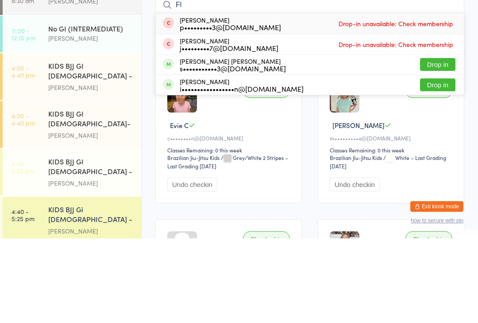
type input "Fl"
click at [441, 143] on button "Drop in" at bounding box center [437, 149] width 35 height 13
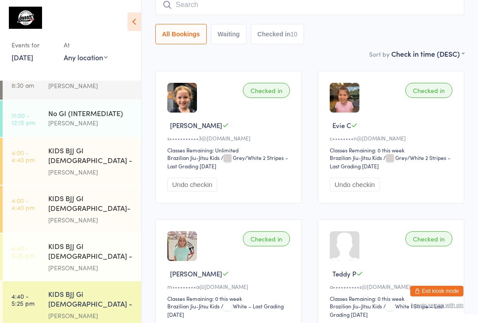
click at [284, 23] on div "All Bookings Waiting Checked in 10" at bounding box center [309, 20] width 309 height 50
click at [302, 13] on input "search" at bounding box center [309, 5] width 309 height 20
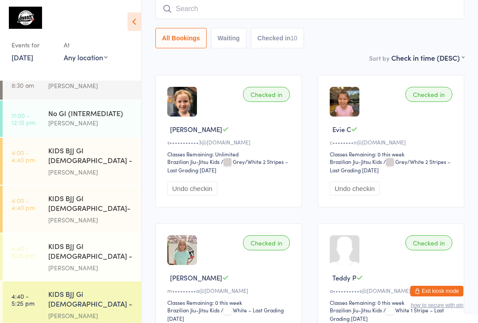
scroll to position [80, 0]
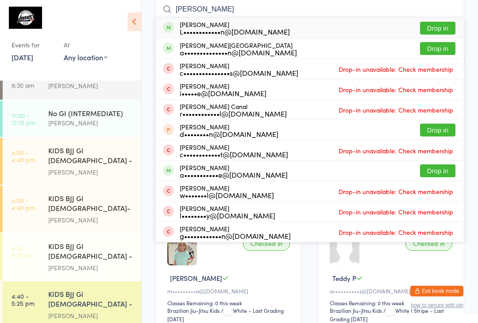
click at [258, 6] on input "[PERSON_NAME]" at bounding box center [309, 9] width 309 height 20
type input "C"
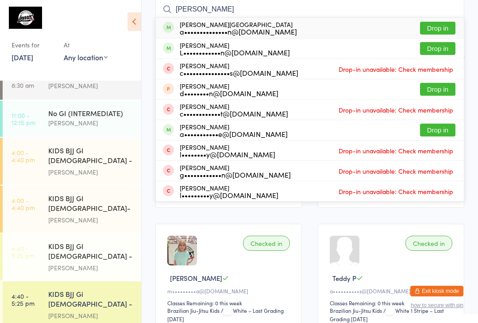
type input "[PERSON_NAME]"
click at [445, 28] on button "Drop in" at bounding box center [437, 28] width 35 height 13
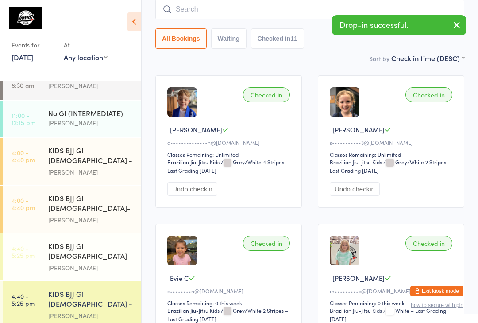
click at [242, 4] on input "search" at bounding box center [309, 9] width 309 height 20
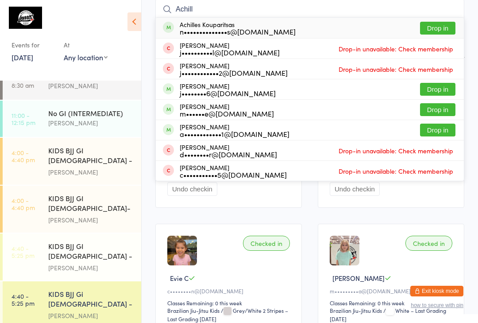
click at [436, 14] on input "Achill" at bounding box center [309, 9] width 309 height 20
type input "Achill"
click at [447, 23] on button "Drop in" at bounding box center [437, 28] width 35 height 13
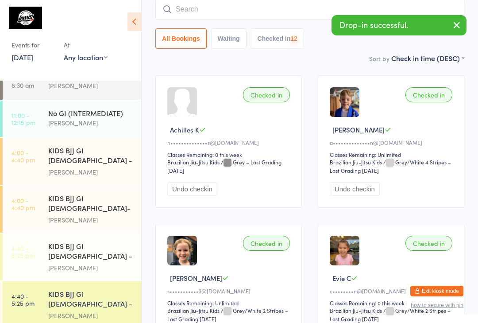
click at [316, 13] on input "search" at bounding box center [309, 9] width 309 height 20
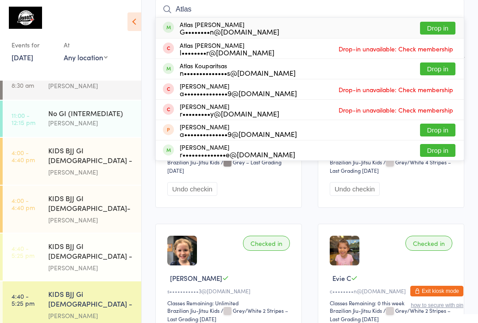
type input "Atlas"
click at [443, 69] on button "Drop in" at bounding box center [437, 68] width 35 height 13
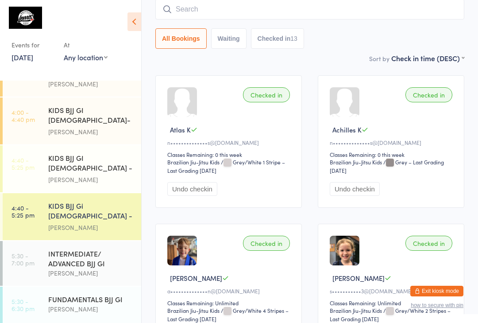
scroll to position [187, 0]
click at [132, 154] on div "KIDS BJJ GI [DEMOGRAPHIC_DATA] - Level 1" at bounding box center [90, 165] width 85 height 22
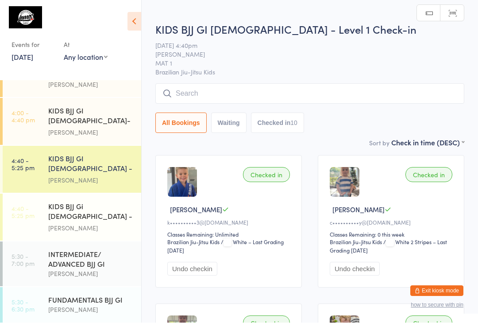
scroll to position [0, 0]
click at [231, 89] on input "search" at bounding box center [309, 93] width 309 height 20
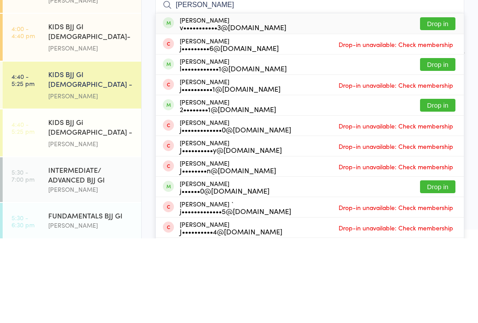
type input "[PERSON_NAME]"
click at [443, 102] on button "Drop in" at bounding box center [437, 108] width 35 height 13
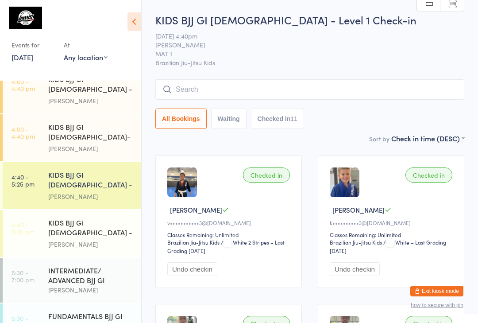
click at [243, 88] on input "search" at bounding box center [309, 89] width 309 height 20
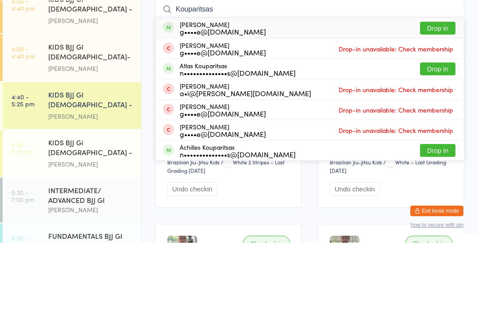
type input "Kouparitsas"
click at [441, 143] on button "Drop in" at bounding box center [437, 149] width 35 height 13
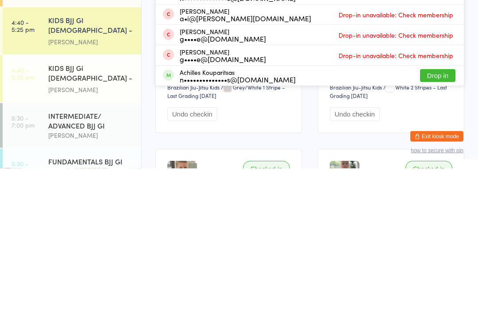
type input "Kouparitsas"
click at [430, 224] on button "Drop in" at bounding box center [437, 230] width 35 height 13
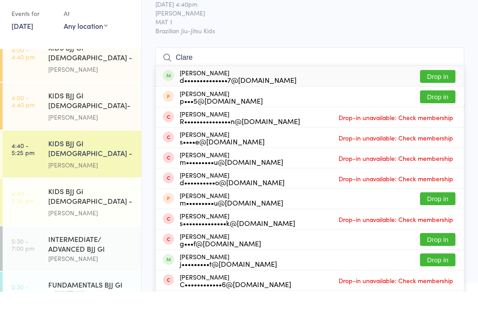
type input "Clare"
click at [451, 102] on button "Drop in" at bounding box center [437, 108] width 35 height 13
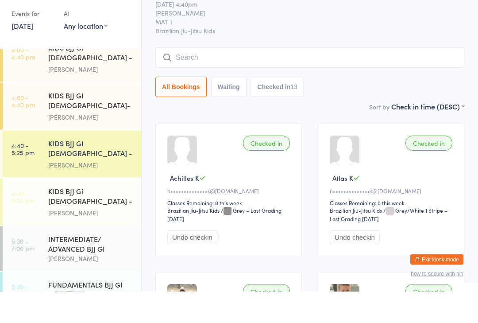
scroll to position [32, 0]
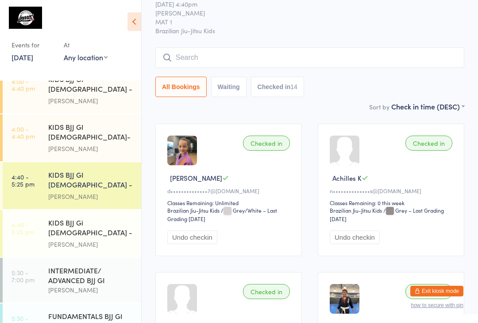
click at [215, 53] on input "search" at bounding box center [309, 57] width 309 height 20
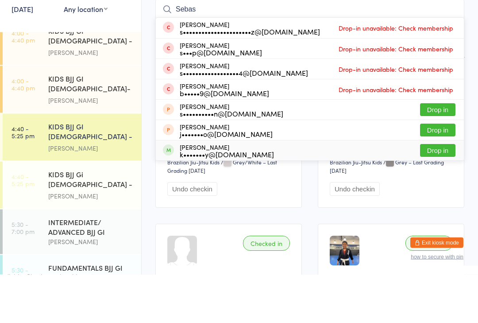
type input "Sebas"
click at [278, 189] on div "[PERSON_NAME] k•••••••y@[DOMAIN_NAME] Drop in" at bounding box center [310, 199] width 308 height 20
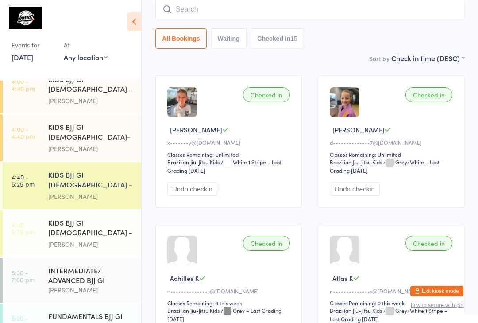
click at [422, 2] on input "search" at bounding box center [309, 9] width 309 height 20
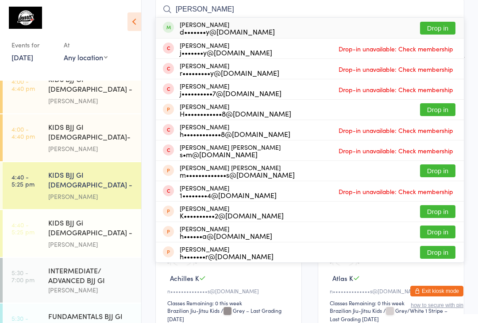
type input "[PERSON_NAME]"
click at [438, 34] on button "Drop in" at bounding box center [437, 28] width 35 height 13
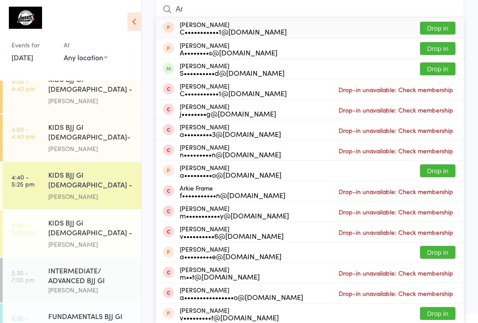
type input "A"
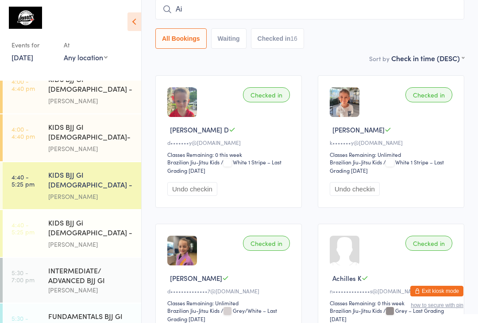
type input "A"
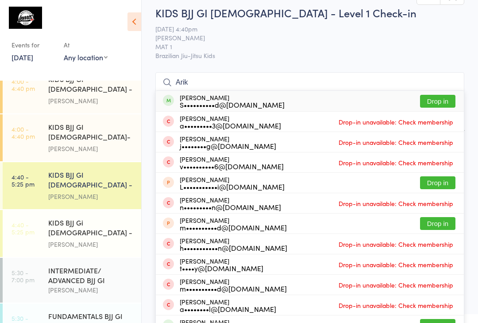
scroll to position [0, 0]
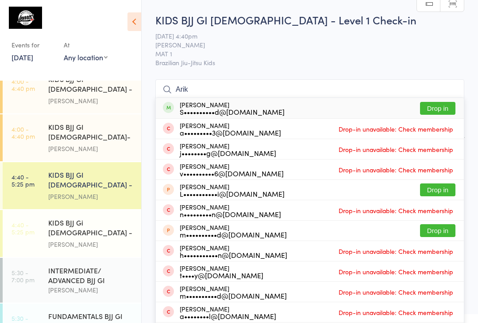
type input "Arik"
click at [437, 109] on button "Drop in" at bounding box center [437, 108] width 35 height 13
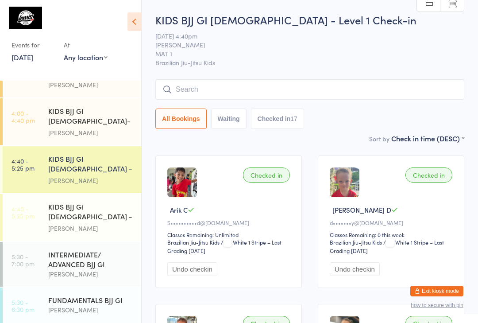
scroll to position [69, 0]
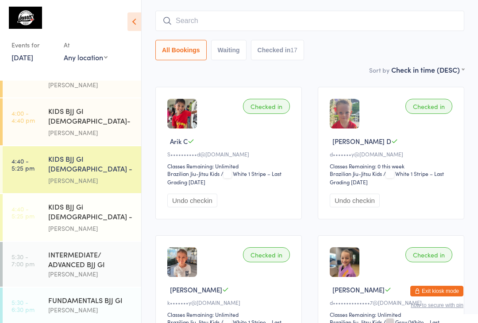
click at [91, 201] on div "KIDS BJJ Gi [DEMOGRAPHIC_DATA] - Level 2" at bounding box center [90, 212] width 85 height 22
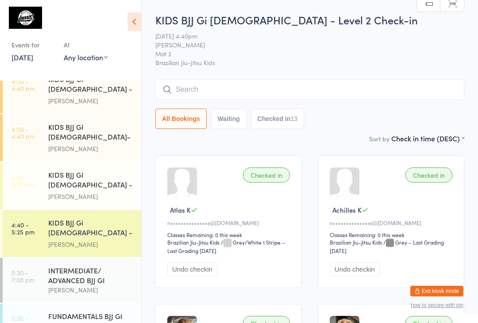
click at [200, 87] on input "search" at bounding box center [309, 89] width 309 height 20
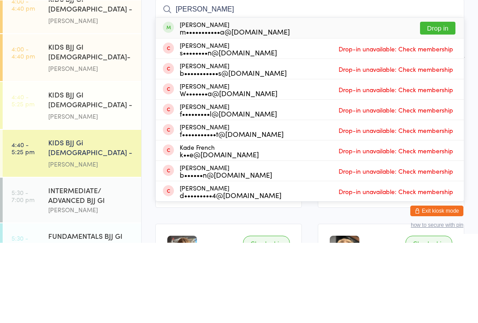
type input "[PERSON_NAME]"
click at [441, 102] on button "Drop in" at bounding box center [437, 108] width 35 height 13
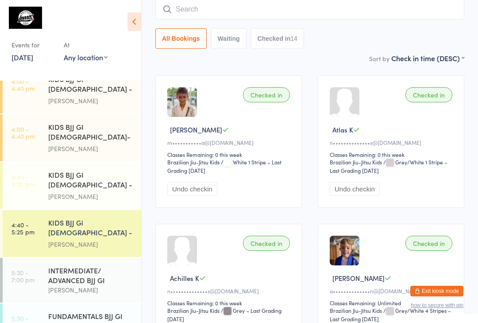
click at [100, 191] on div "[PERSON_NAME]" at bounding box center [90, 196] width 85 height 10
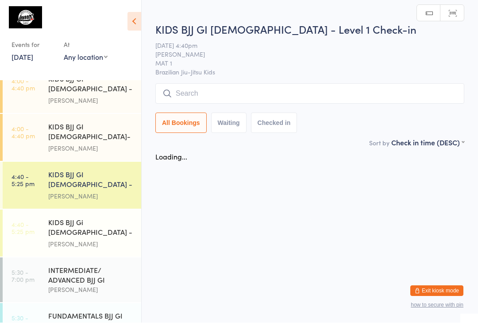
scroll to position [0, 0]
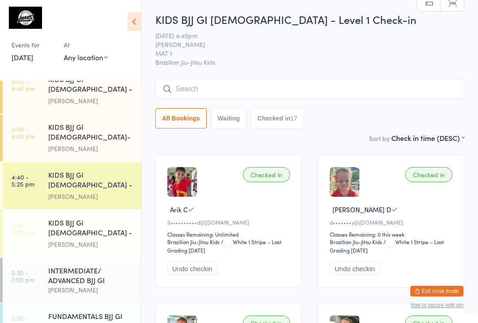
click at [213, 80] on input "search" at bounding box center [309, 89] width 309 height 20
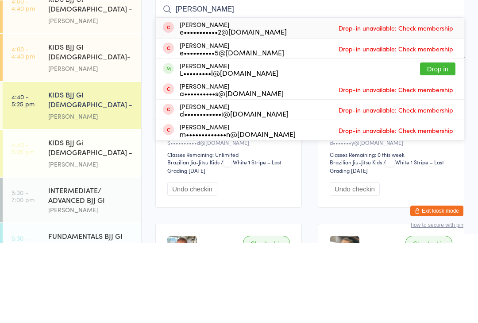
type input "[PERSON_NAME]"
click at [439, 143] on button "Drop in" at bounding box center [437, 149] width 35 height 13
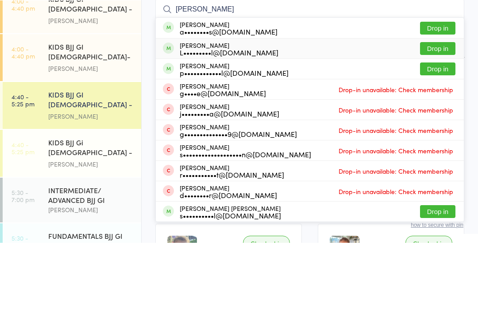
type input "[PERSON_NAME]"
click at [438, 122] on button "Drop in" at bounding box center [437, 128] width 35 height 13
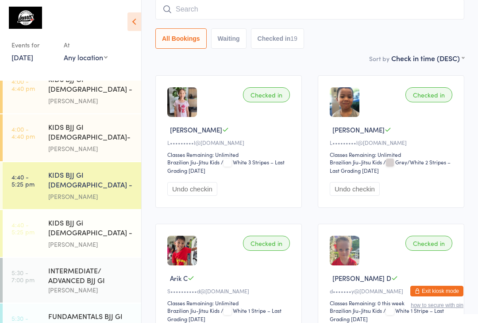
click at [176, 5] on input "search" at bounding box center [309, 9] width 309 height 20
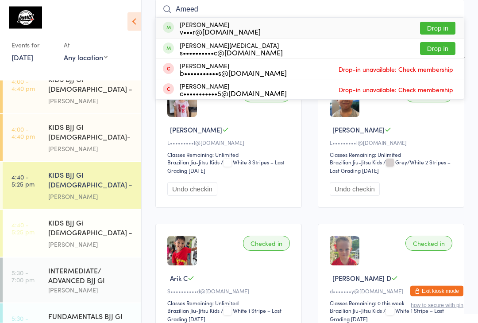
type input "Ameed"
click at [439, 25] on button "Drop in" at bounding box center [437, 28] width 35 height 13
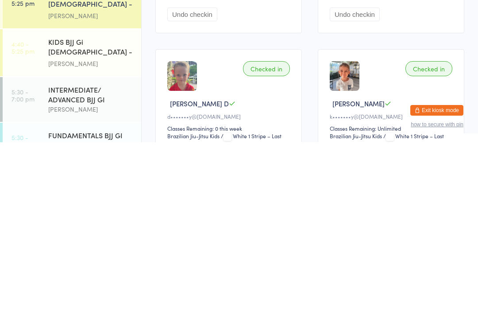
scroll to position [236, 0]
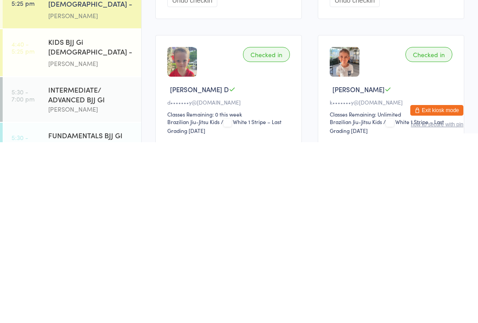
click at [87, 285] on div "[PERSON_NAME]" at bounding box center [90, 290] width 85 height 10
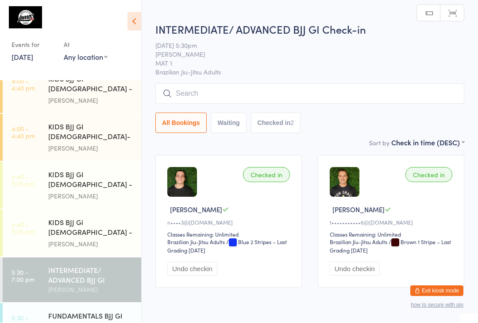
scroll to position [0, 0]
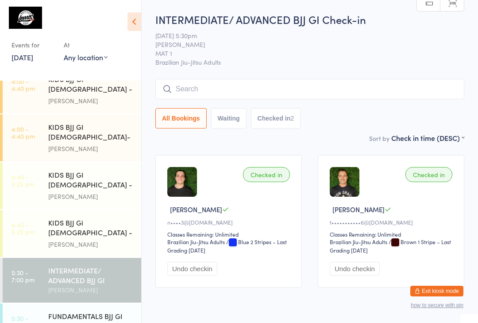
click at [204, 86] on input "search" at bounding box center [309, 89] width 309 height 20
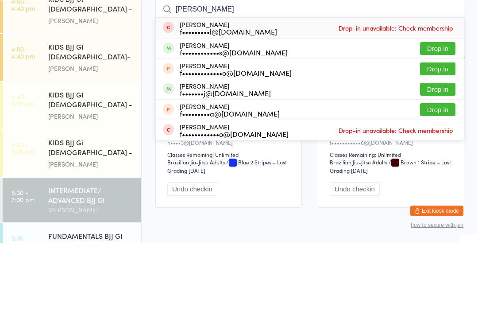
type input "[PERSON_NAME]"
click at [449, 122] on button "Drop in" at bounding box center [437, 128] width 35 height 13
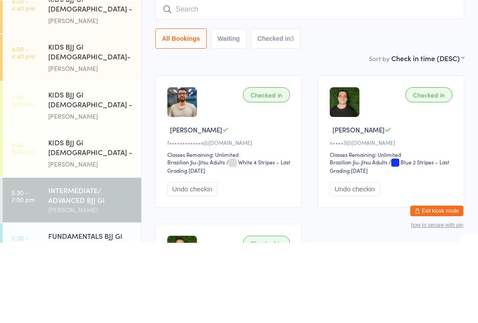
scroll to position [80, 0]
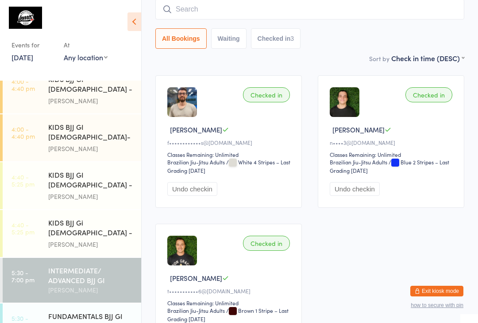
click at [68, 320] on div "[PERSON_NAME]" at bounding box center [90, 325] width 85 height 10
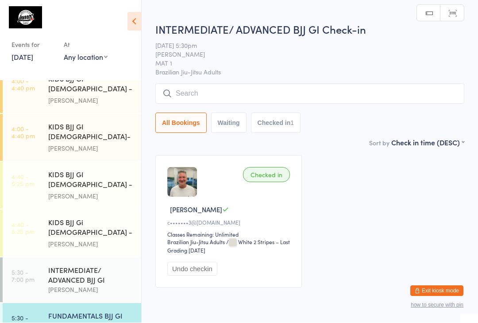
scroll to position [0, 0]
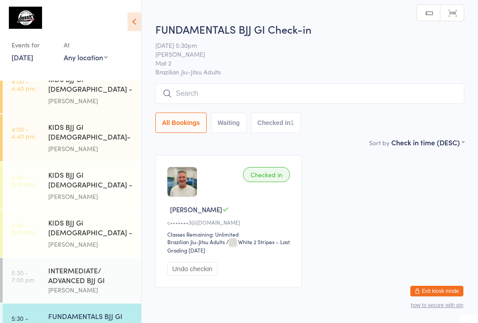
click at [273, 77] on div "FUNDAMENTALS BJJ GI Check-in [DATE] 5:30pm [PERSON_NAME] Mat 2 Brazilian Jiu-Ji…" at bounding box center [309, 80] width 309 height 116
click at [243, 103] on input "search" at bounding box center [309, 93] width 309 height 20
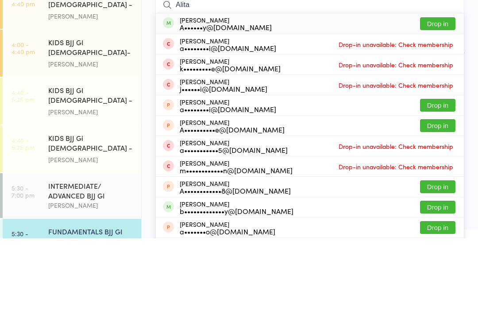
type input "Alita"
click at [440, 102] on button "Drop in" at bounding box center [437, 108] width 35 height 13
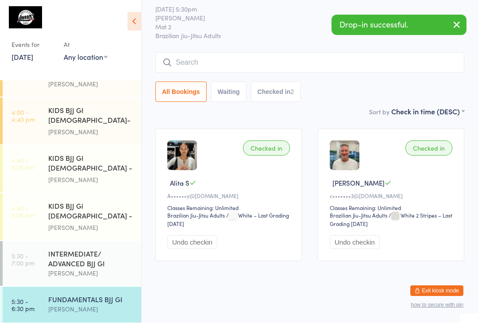
scroll to position [187, 0]
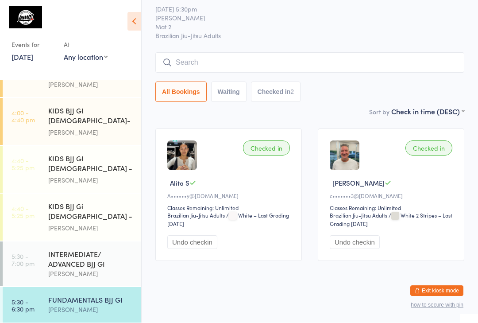
click at [83, 269] on div "[PERSON_NAME]" at bounding box center [90, 274] width 85 height 10
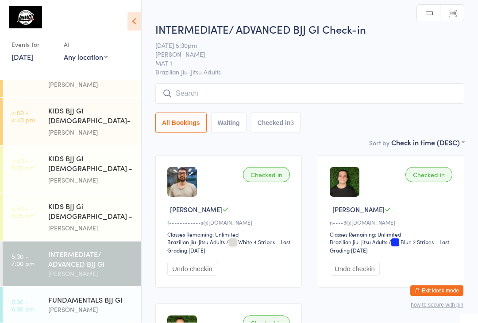
scroll to position [0, 0]
click at [325, 91] on input "search" at bounding box center [309, 93] width 309 height 20
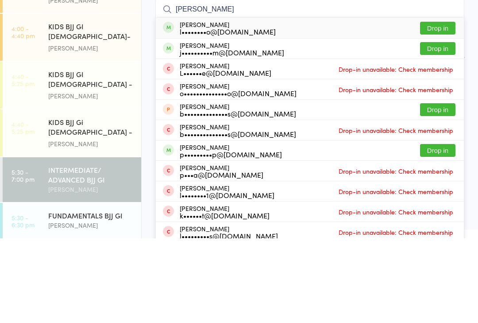
type input "[PERSON_NAME]"
click at [440, 106] on button "Drop in" at bounding box center [437, 112] width 35 height 13
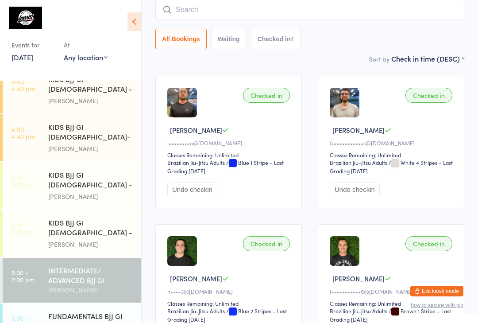
scroll to position [60, 0]
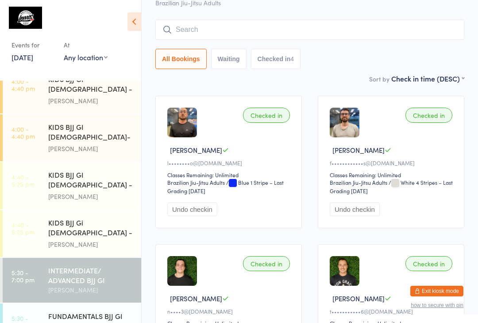
click at [298, 27] on input "search" at bounding box center [309, 29] width 309 height 20
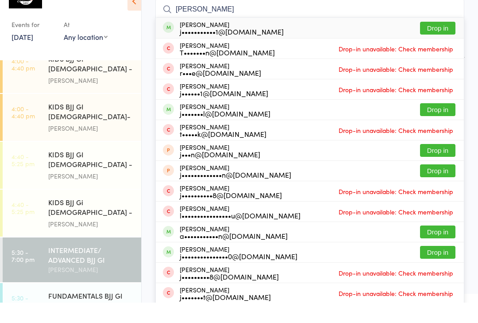
type input "[PERSON_NAME]"
click at [439, 42] on button "Drop in" at bounding box center [437, 48] width 35 height 13
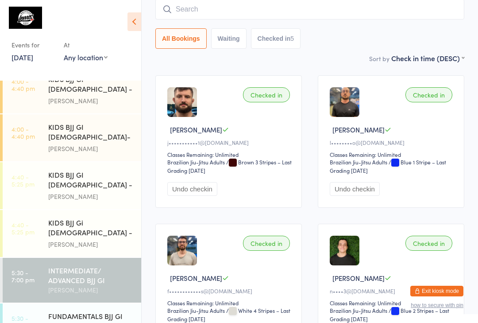
click at [313, 27] on div "All Bookings Waiting Checked in 5" at bounding box center [309, 24] width 309 height 50
click at [339, 8] on input "search" at bounding box center [309, 9] width 309 height 20
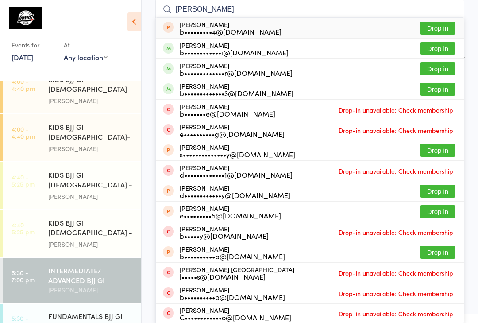
type input "[PERSON_NAME]"
click at [434, 75] on button "Drop in" at bounding box center [437, 68] width 35 height 13
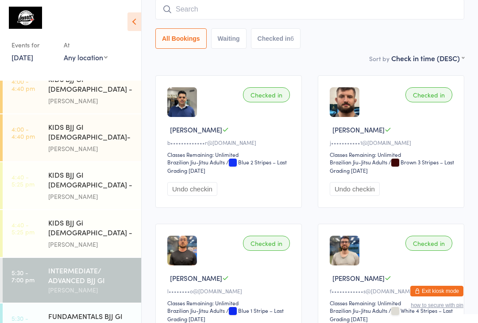
click at [179, 12] on input "search" at bounding box center [309, 9] width 309 height 20
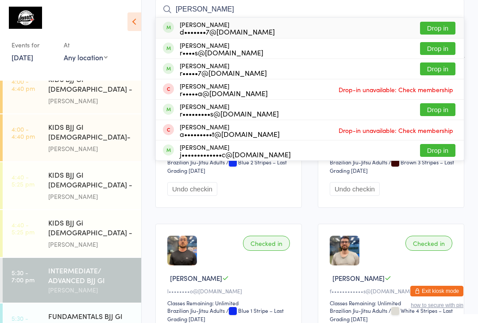
type input "[PERSON_NAME]"
click at [428, 48] on button "Drop in" at bounding box center [437, 48] width 35 height 13
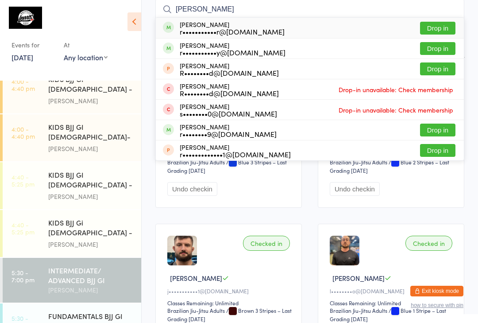
type input "[PERSON_NAME]"
click at [437, 29] on button "Drop in" at bounding box center [437, 28] width 35 height 13
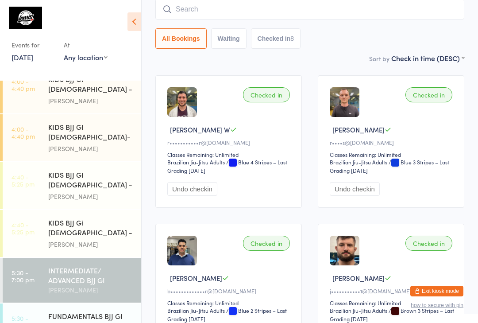
click at [269, 15] on input "search" at bounding box center [309, 9] width 309 height 20
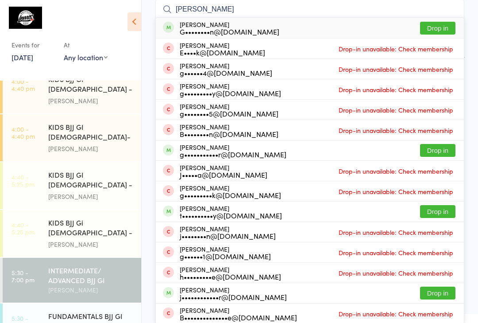
type input "[PERSON_NAME]"
click at [442, 26] on button "Drop in" at bounding box center [437, 28] width 35 height 13
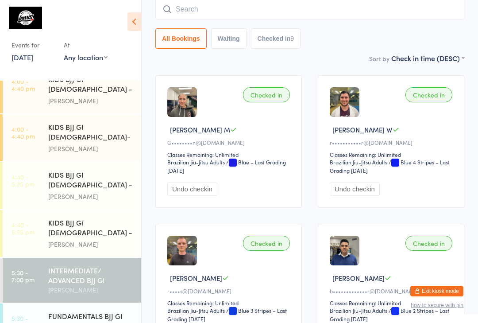
click at [270, 13] on input "search" at bounding box center [309, 9] width 309 height 20
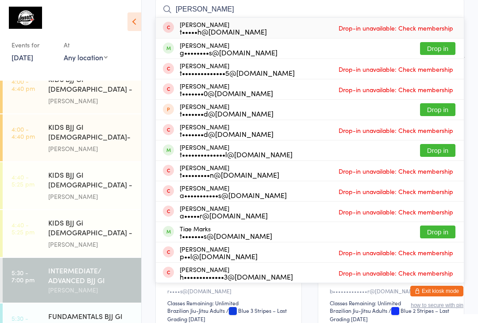
type input "[PERSON_NAME]"
click at [444, 48] on button "Drop in" at bounding box center [437, 48] width 35 height 13
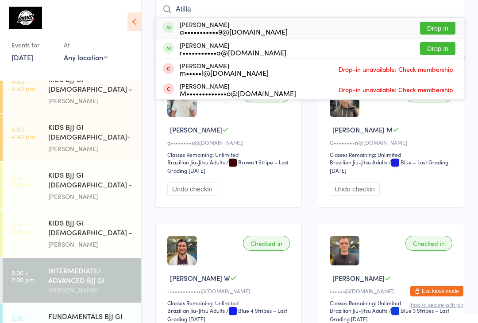
type input "Atilla"
click at [439, 27] on button "Drop in" at bounding box center [437, 28] width 35 height 13
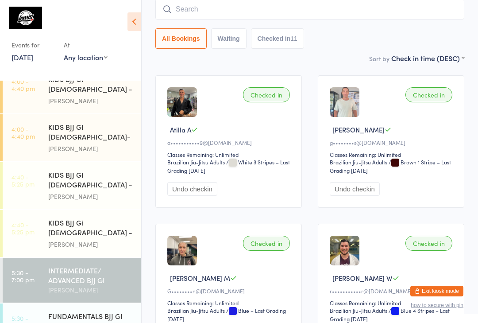
click at [224, 6] on input "search" at bounding box center [309, 9] width 309 height 20
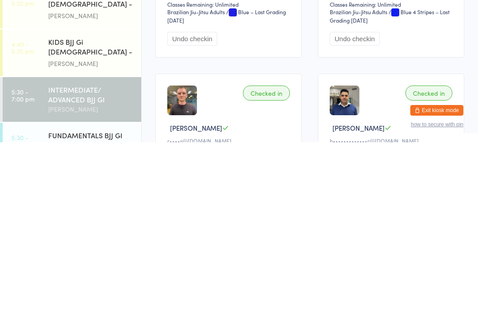
scroll to position [206, 0]
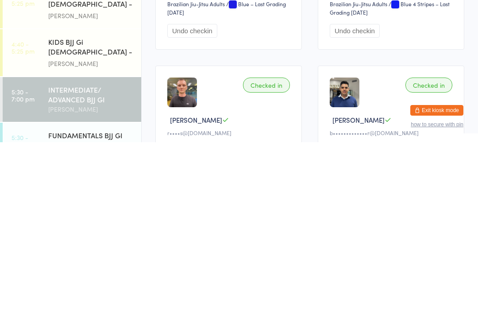
click at [102, 311] on div "FUNDAMENTALS BJJ GI" at bounding box center [90, 316] width 85 height 10
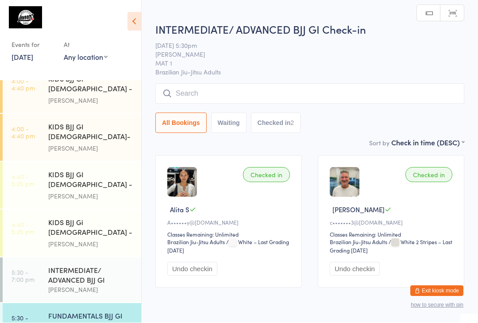
scroll to position [0, 0]
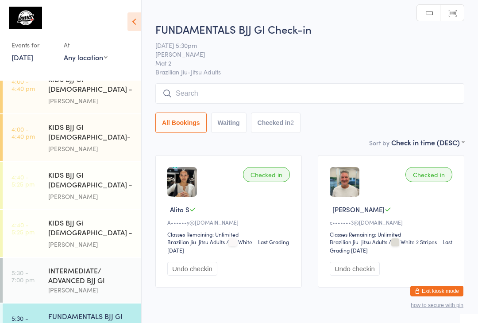
click at [262, 92] on input "search" at bounding box center [309, 93] width 309 height 20
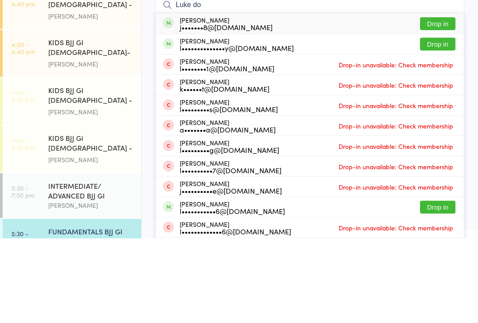
type input "Luke do"
click at [400, 98] on div "[PERSON_NAME] j•••••••8@[DOMAIN_NAME] Drop in" at bounding box center [310, 108] width 308 height 20
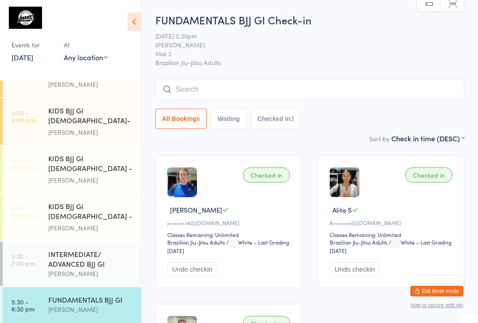
scroll to position [187, 0]
click at [46, 242] on link "5:30 - 7:00 pm INTERMEDIATE/ ADVANCED BJJ GI [PERSON_NAME]" at bounding box center [72, 264] width 139 height 45
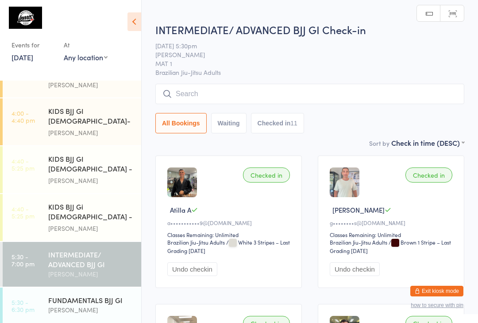
click at [202, 86] on input "search" at bounding box center [309, 94] width 309 height 20
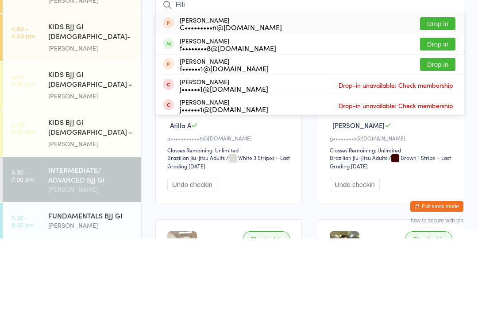
type input "Fili"
click at [443, 122] on button "Drop in" at bounding box center [437, 128] width 35 height 13
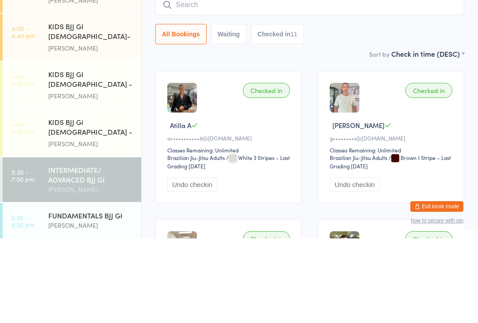
scroll to position [85, 0]
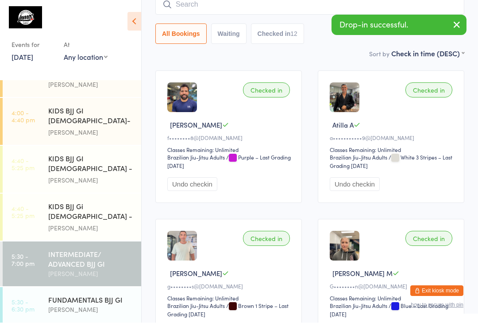
click at [111, 287] on div "FUNDAMENTALS BJJ GI [PERSON_NAME]" at bounding box center [94, 304] width 93 height 35
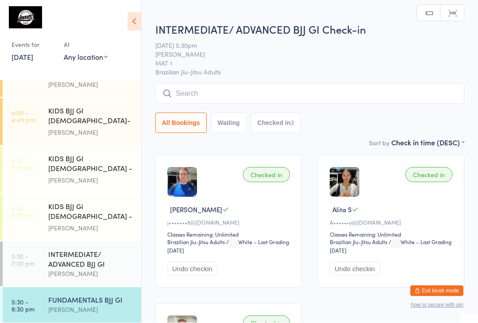
scroll to position [0, 0]
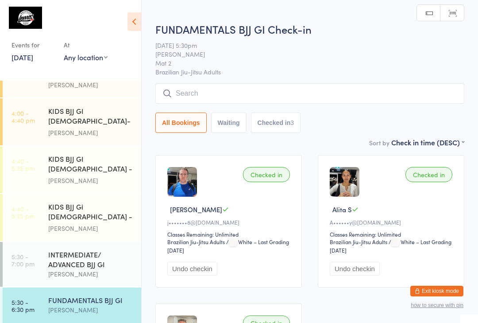
click at [304, 90] on input "search" at bounding box center [309, 93] width 309 height 20
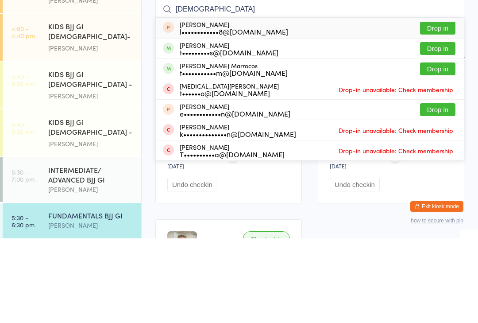
type input "[DEMOGRAPHIC_DATA]"
click at [444, 147] on button "Drop in" at bounding box center [437, 153] width 35 height 13
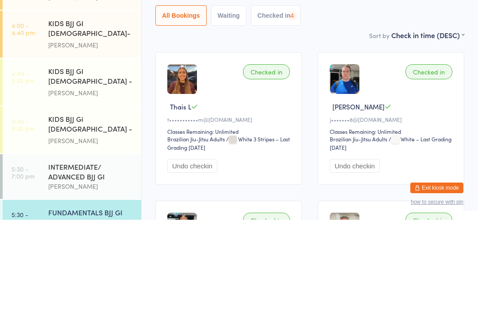
scroll to position [171, 0]
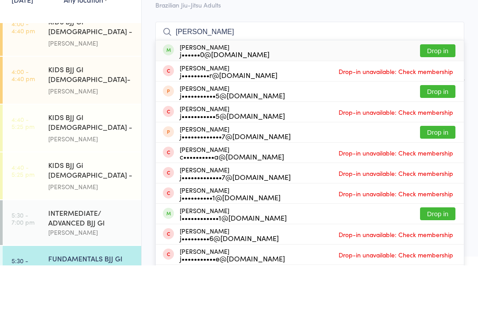
type input "[PERSON_NAME]"
click at [441, 102] on button "Drop in" at bounding box center [437, 108] width 35 height 13
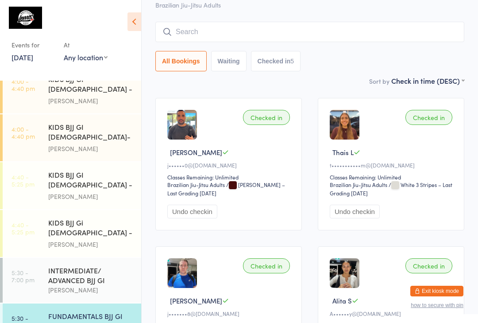
click at [71, 303] on div "FUNDAMENTALS BJJ GI [PERSON_NAME]" at bounding box center [94, 320] width 93 height 35
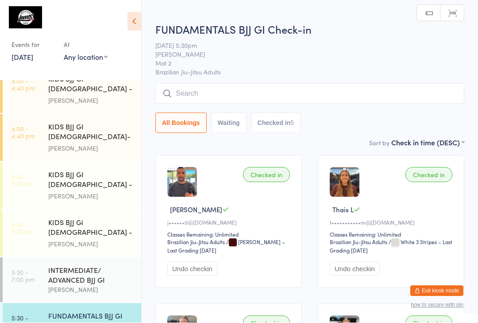
scroll to position [0, 0]
click at [280, 90] on input "search" at bounding box center [309, 93] width 309 height 20
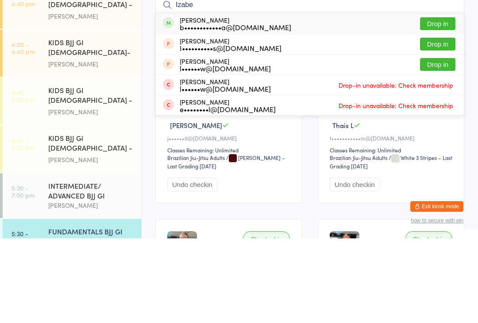
type input "Izabe"
click at [277, 98] on div "[PERSON_NAME] b••••••••••••a@[DOMAIN_NAME] Drop in" at bounding box center [310, 108] width 308 height 20
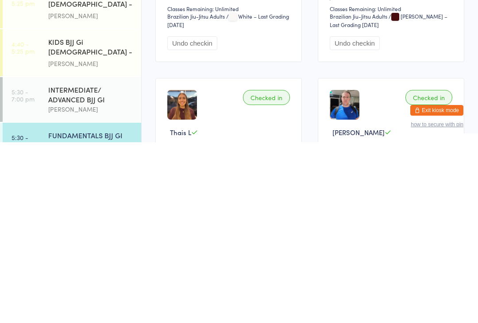
scroll to position [48, 0]
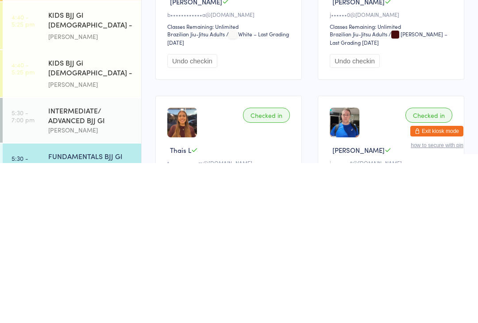
click at [96, 265] on div "INTERMEDIATE/ ADVANCED BJJ GI" at bounding box center [90, 274] width 85 height 19
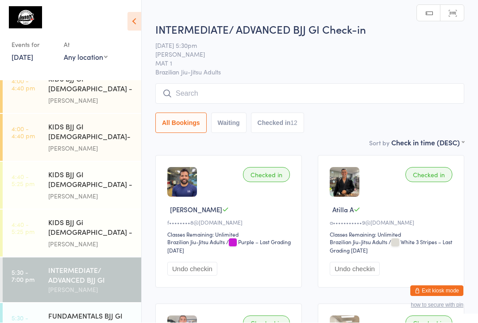
scroll to position [0, 0]
click at [254, 85] on input "search" at bounding box center [309, 93] width 309 height 20
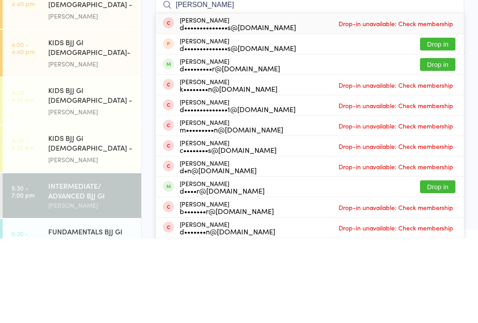
type input "[PERSON_NAME]"
click at [439, 143] on button "Drop in" at bounding box center [437, 149] width 35 height 13
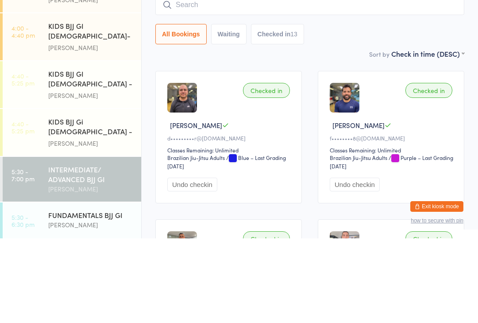
scroll to position [187, 0]
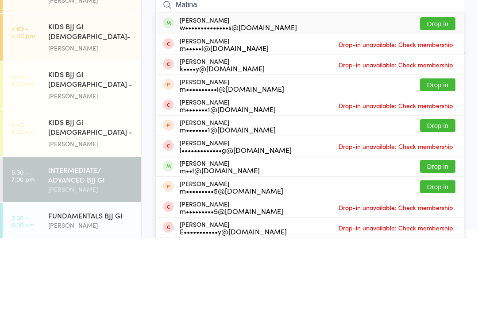
type input "Matina"
click at [435, 102] on button "Drop in" at bounding box center [437, 108] width 35 height 13
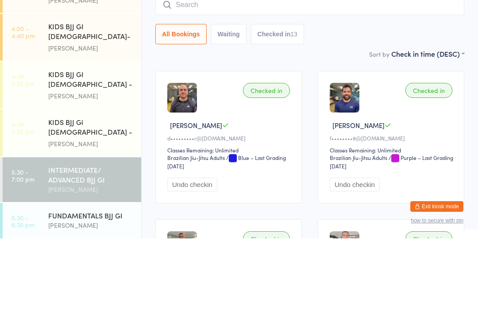
scroll to position [85, 0]
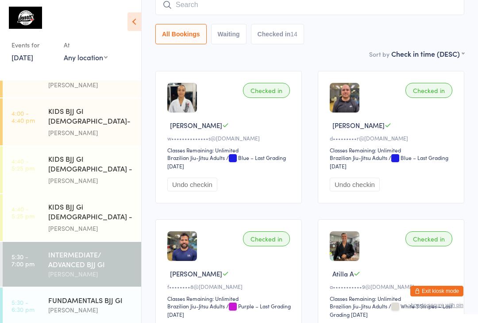
click at [84, 249] on div "INTERMEDIATE/ ADVANCED BJJ GI" at bounding box center [90, 258] width 85 height 19
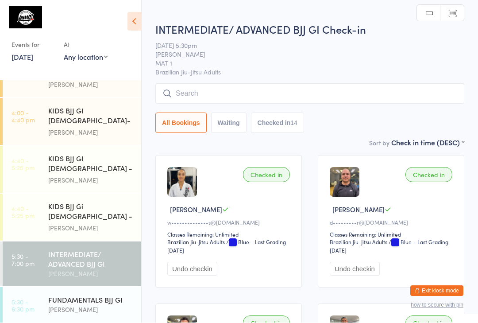
scroll to position [0, 0]
click at [212, 92] on input "search" at bounding box center [309, 93] width 309 height 20
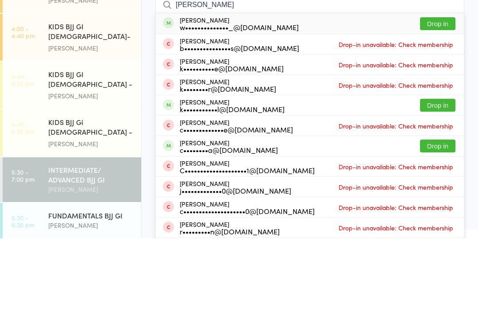
type input "[PERSON_NAME]"
click at [441, 102] on button "Drop in" at bounding box center [437, 108] width 35 height 13
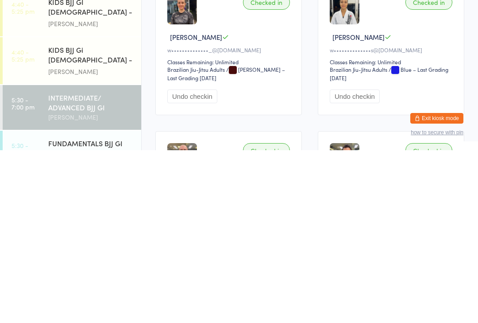
scroll to position [3, 0]
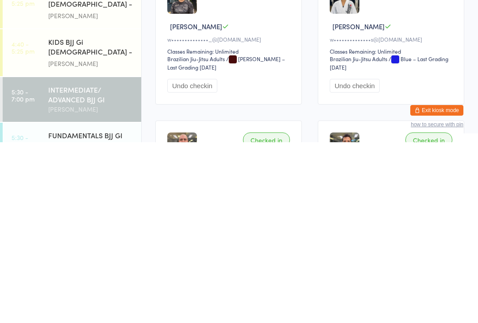
click at [92, 320] on div "[PERSON_NAME]" at bounding box center [90, 325] width 85 height 10
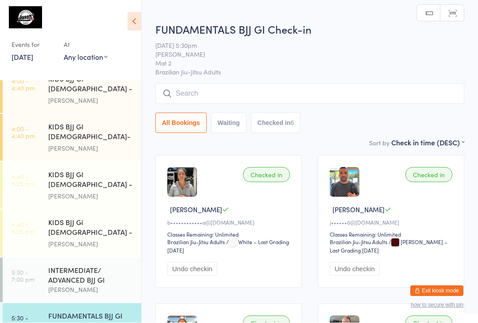
scroll to position [0, 0]
click at [269, 94] on input "search" at bounding box center [309, 93] width 309 height 20
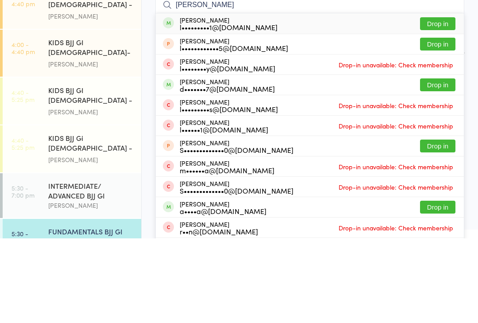
type input "[PERSON_NAME]"
click at [432, 102] on button "Drop in" at bounding box center [437, 108] width 35 height 13
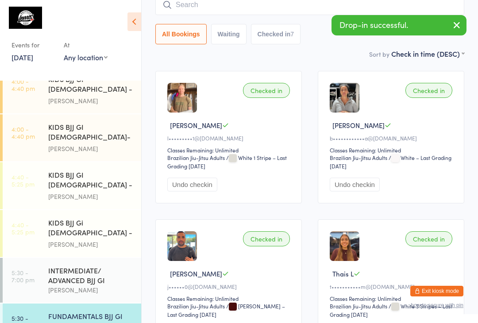
click at [203, 5] on input "search" at bounding box center [309, 5] width 309 height 20
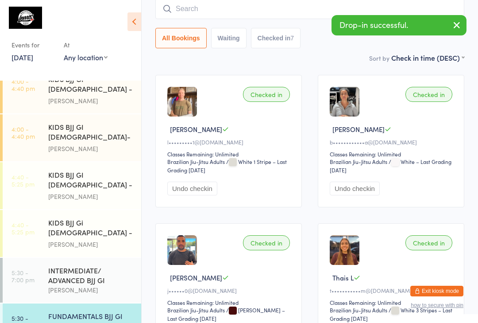
scroll to position [80, 0]
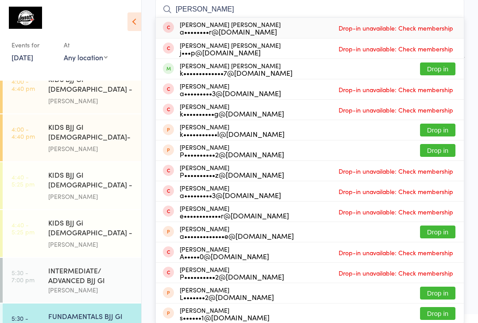
type input "[PERSON_NAME]"
click at [440, 68] on button "Drop in" at bounding box center [437, 68] width 35 height 13
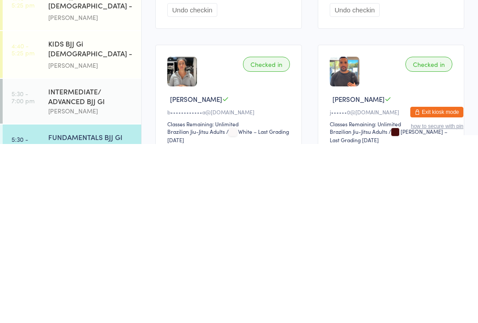
click at [96, 265] on div "INTERMEDIATE/ ADVANCED BJJ GI" at bounding box center [90, 274] width 85 height 19
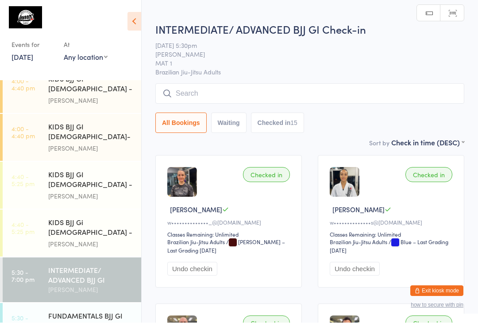
scroll to position [0, 0]
click at [295, 90] on input "search" at bounding box center [309, 93] width 309 height 20
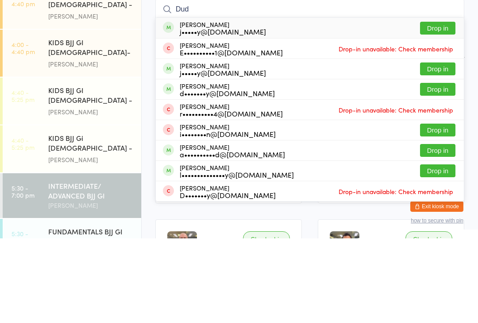
type input "Dud"
click at [431, 106] on button "Drop in" at bounding box center [437, 112] width 35 height 13
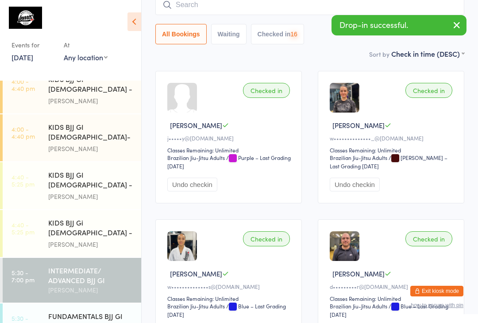
click at [297, 10] on input "search" at bounding box center [309, 5] width 309 height 20
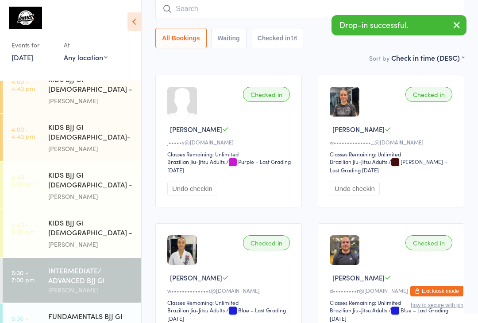
scroll to position [80, 0]
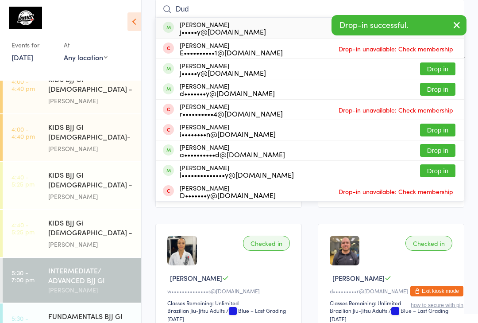
type input "Dud"
click at [431, 72] on button "Drop in" at bounding box center [437, 68] width 35 height 13
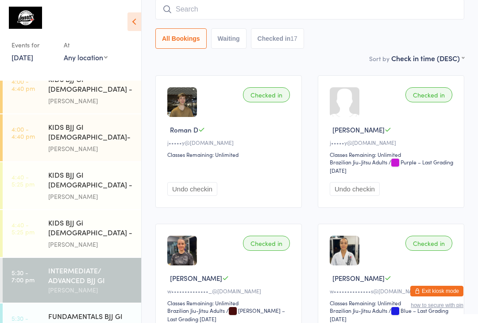
click at [231, 12] on input "search" at bounding box center [309, 9] width 309 height 20
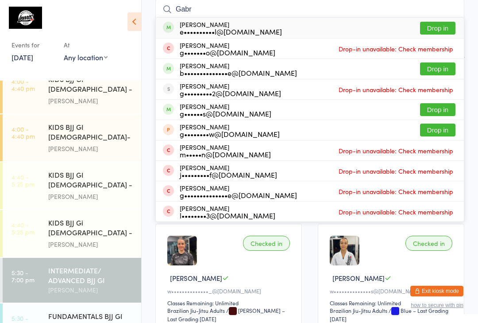
type input "Gabr"
click at [435, 27] on button "Drop in" at bounding box center [437, 28] width 35 height 13
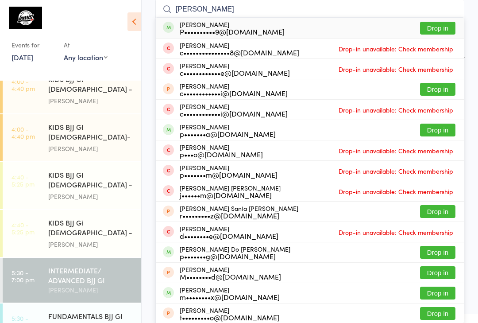
type input "[PERSON_NAME]"
click at [446, 27] on button "Drop in" at bounding box center [437, 28] width 35 height 13
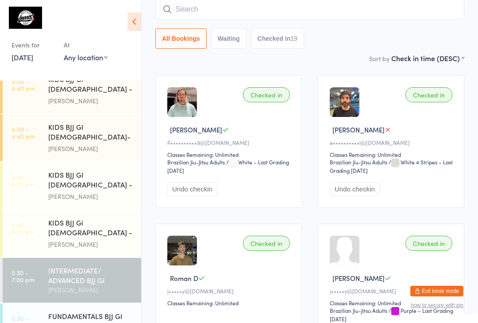
click at [214, 13] on input "search" at bounding box center [309, 9] width 309 height 20
type input "[PERSON_NAME]"
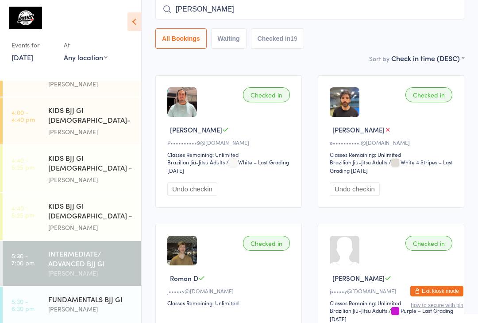
scroll to position [187, 0]
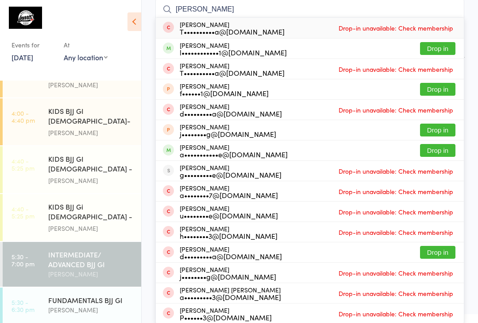
click at [140, 83] on div "KIDS BJJ GI [DEMOGRAPHIC_DATA] - Level 1 [PERSON_NAME]" at bounding box center [94, 73] width 93 height 47
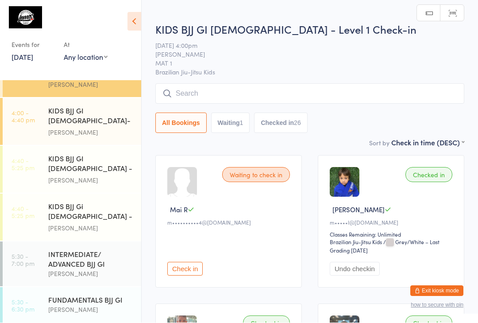
scroll to position [0, 0]
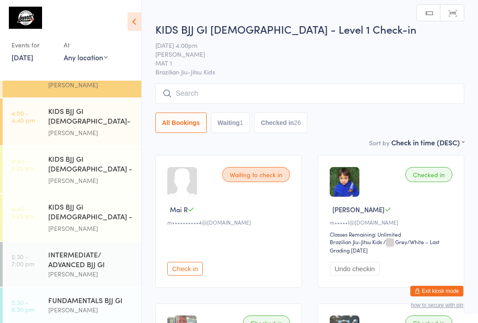
click at [109, 304] on div "[PERSON_NAME]" at bounding box center [90, 309] width 85 height 10
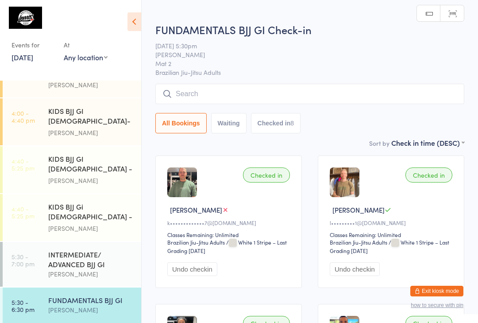
click at [240, 100] on input "search" at bounding box center [309, 94] width 309 height 20
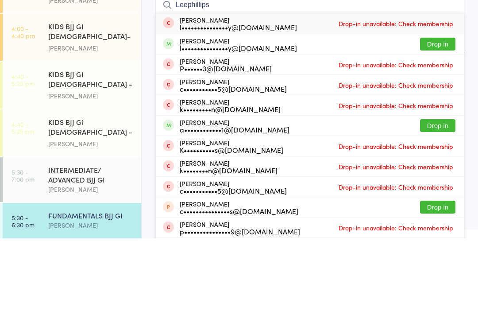
type input "Leephillips"
click at [439, 122] on button "Drop in" at bounding box center [437, 128] width 35 height 13
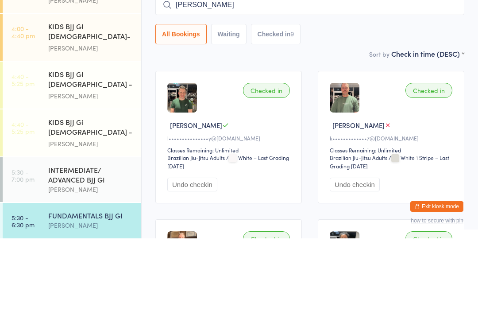
type input "[PERSON_NAME]"
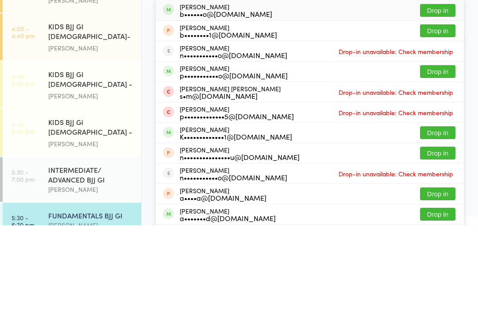
scroll to position [171, 0]
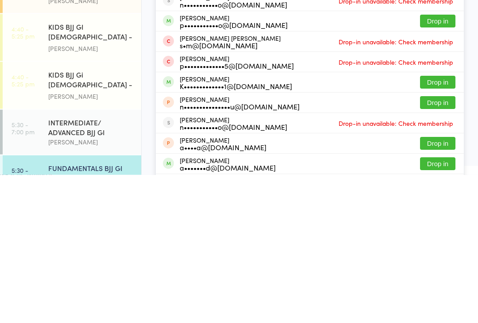
click at [88, 320] on div "[PERSON_NAME]" at bounding box center [90, 325] width 85 height 10
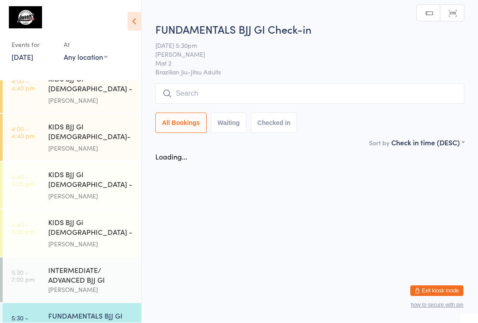
scroll to position [0, 0]
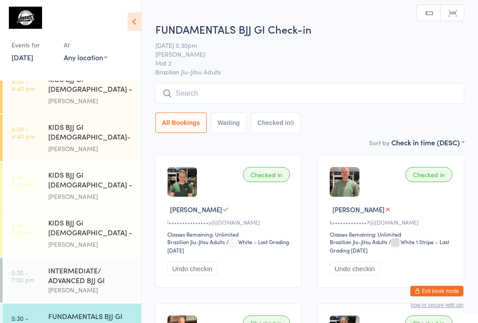
click at [229, 92] on input "search" at bounding box center [309, 93] width 309 height 20
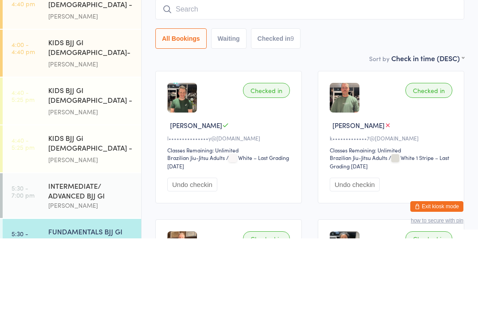
type input "V"
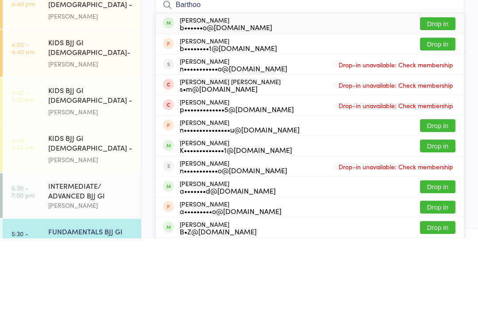
type input "Barthoo"
click at [436, 102] on button "Drop in" at bounding box center [437, 108] width 35 height 13
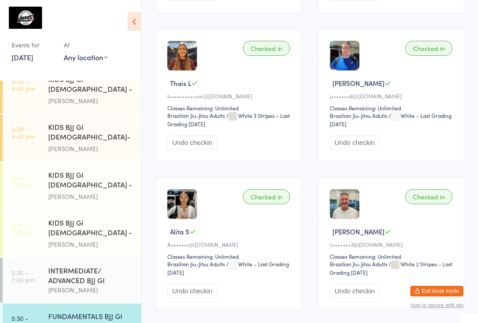
scroll to position [571, 0]
click at [97, 258] on div "INTERMEDIATE/ ADVANCED BJJ GI [PERSON_NAME]" at bounding box center [94, 280] width 93 height 45
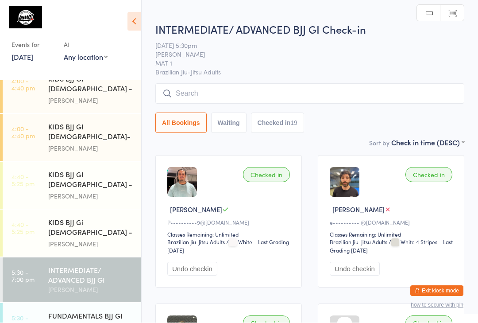
scroll to position [0, 0]
click at [208, 92] on input "search" at bounding box center [309, 93] width 309 height 20
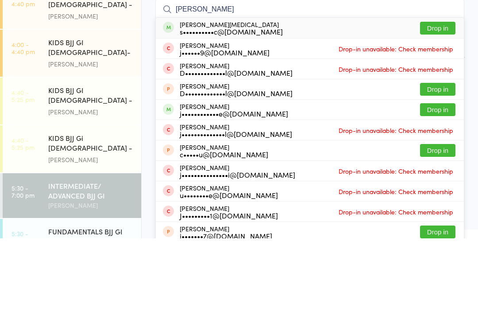
type input "[PERSON_NAME]"
click at [438, 106] on button "Drop in" at bounding box center [437, 112] width 35 height 13
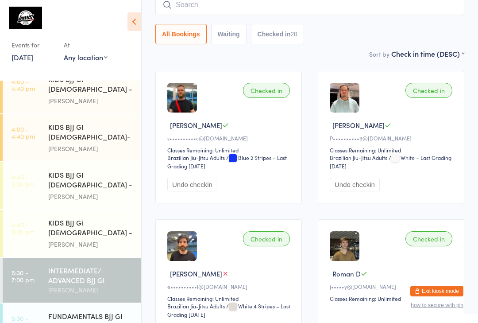
click at [279, 9] on input "search" at bounding box center [309, 5] width 309 height 20
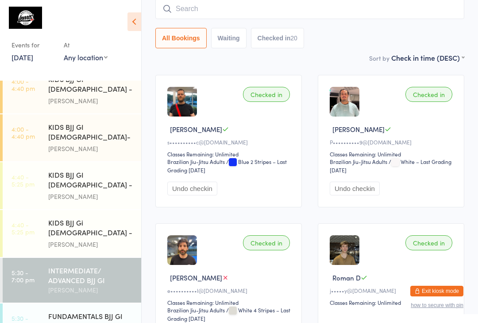
scroll to position [80, 0]
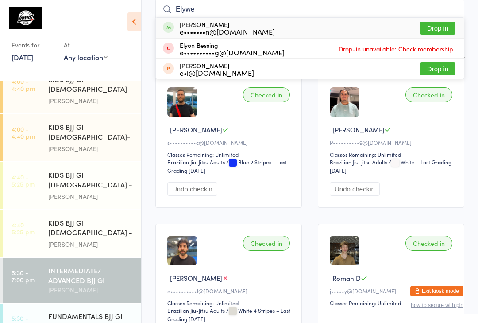
type input "Elywe"
click at [439, 28] on button "Drop in" at bounding box center [437, 28] width 35 height 13
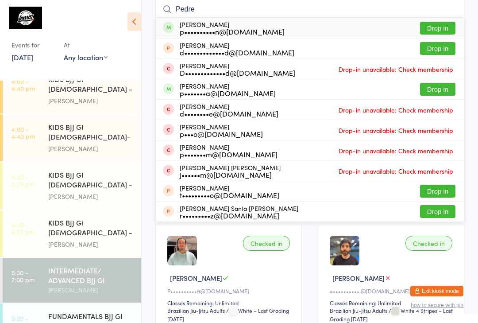
type input "Pedre"
click at [244, 33] on div "p••••••••••n@[DOMAIN_NAME]" at bounding box center [232, 31] width 105 height 7
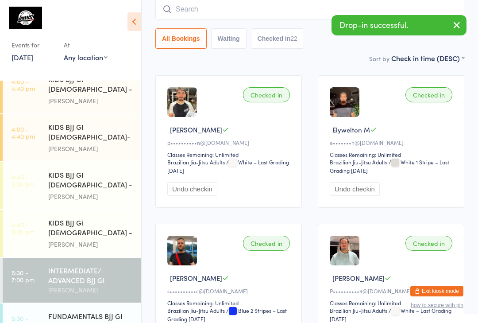
click at [281, 100] on div "Checked in" at bounding box center [266, 94] width 47 height 15
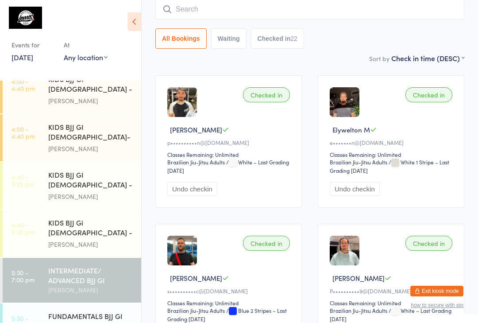
click at [249, 13] on input "search" at bounding box center [309, 9] width 309 height 20
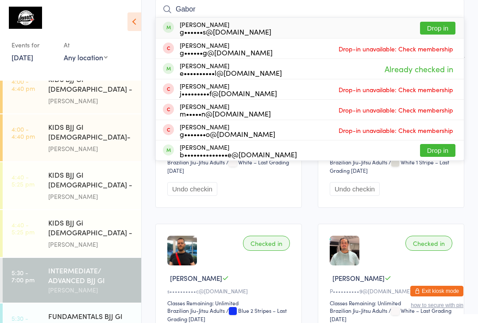
type input "Gabor"
click at [440, 29] on button "Drop in" at bounding box center [437, 28] width 35 height 13
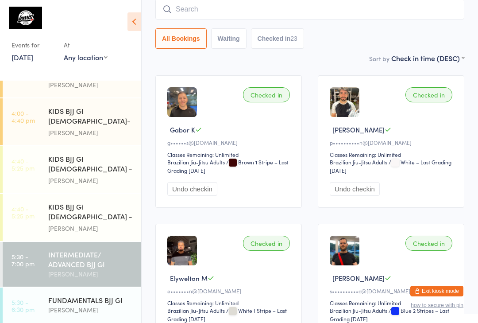
scroll to position [187, 0]
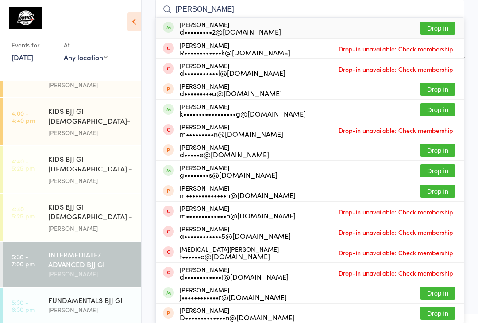
type input "[PERSON_NAME]"
click at [440, 28] on button "Drop in" at bounding box center [437, 28] width 35 height 13
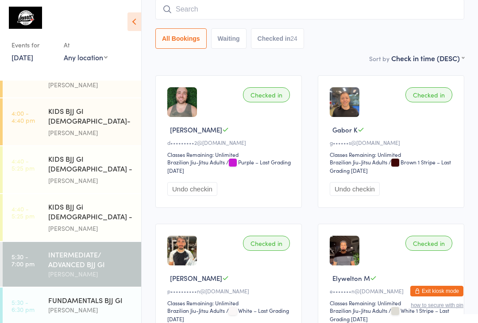
click at [253, 12] on input "search" at bounding box center [309, 9] width 309 height 20
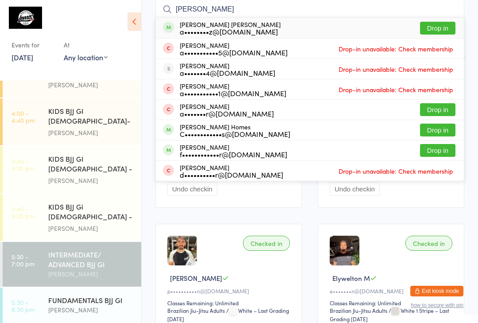
type input "[PERSON_NAME]"
click at [437, 27] on button "Drop in" at bounding box center [437, 28] width 35 height 13
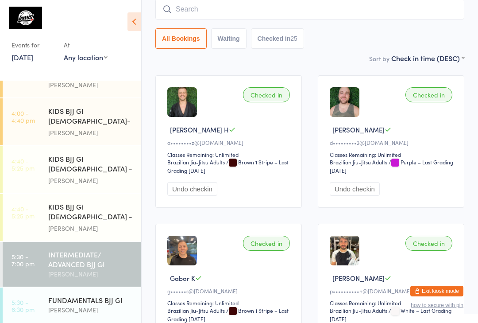
click at [181, 19] on input "search" at bounding box center [309, 9] width 309 height 20
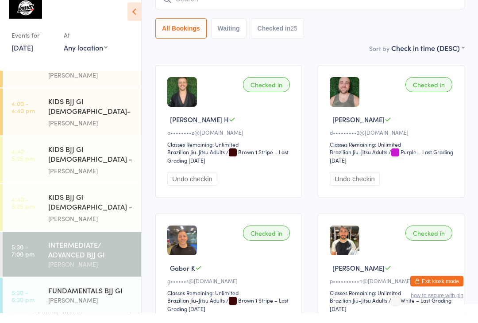
scroll to position [171, 0]
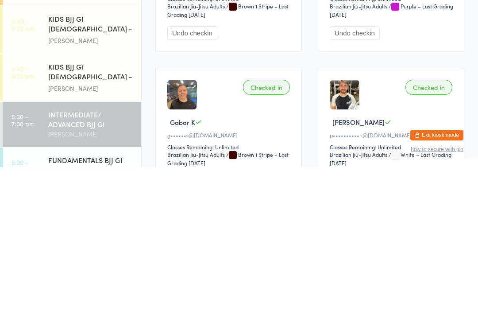
click at [67, 320] on div "[PERSON_NAME]" at bounding box center [90, 325] width 85 height 10
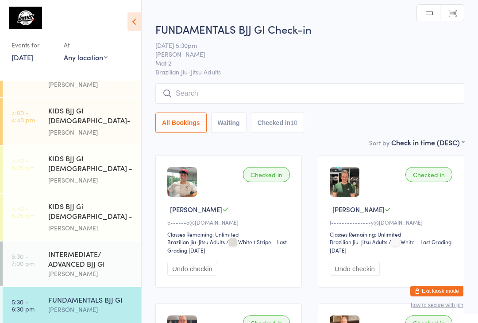
scroll to position [187, 0]
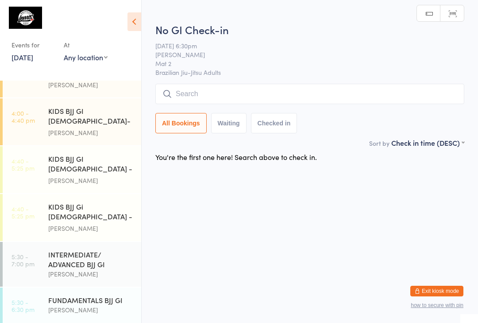
click at [201, 93] on input "search" at bounding box center [309, 94] width 309 height 20
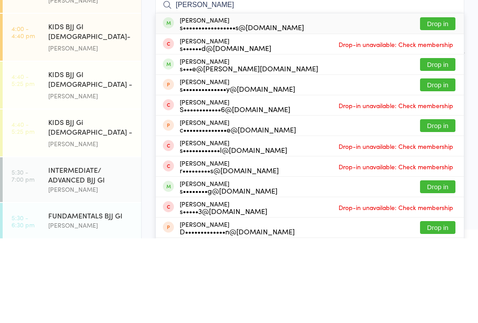
type input "[PERSON_NAME]"
click at [439, 102] on button "Drop in" at bounding box center [437, 108] width 35 height 13
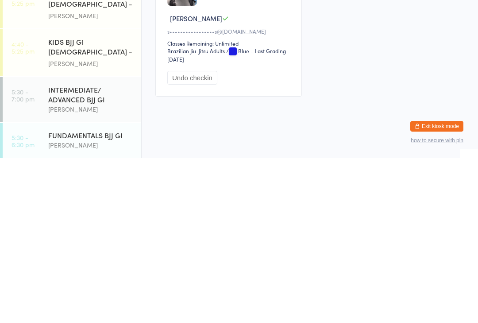
scroll to position [171, 0]
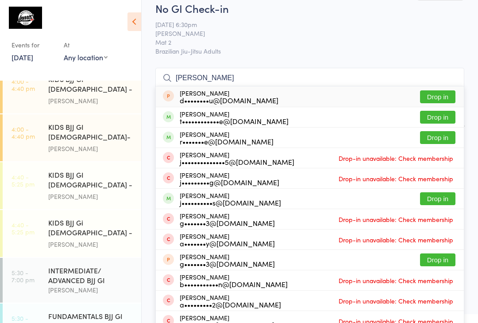
type input "[PERSON_NAME]"
click at [442, 118] on button "Drop in" at bounding box center [437, 117] width 35 height 13
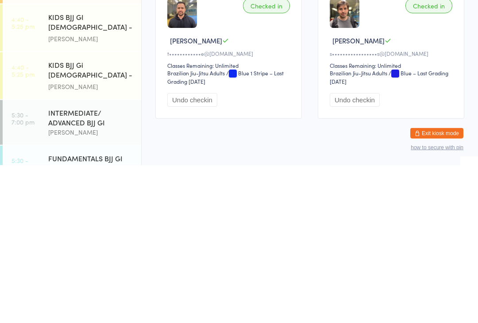
scroll to position [38, 0]
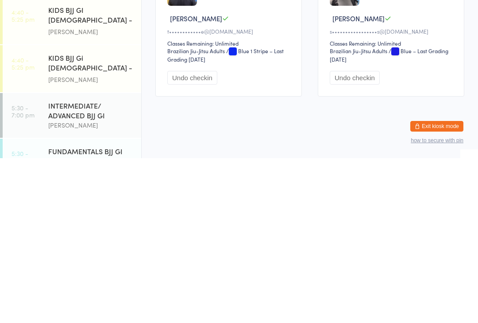
click at [65, 265] on div "INTERMEDIATE/ ADVANCED BJJ GI" at bounding box center [90, 274] width 85 height 19
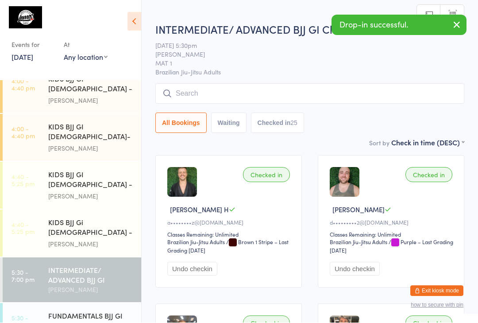
scroll to position [0, 0]
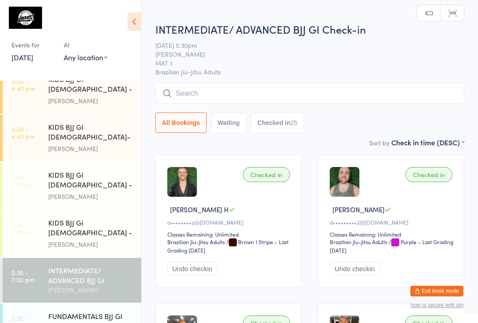
click at [207, 85] on input "search" at bounding box center [309, 93] width 309 height 20
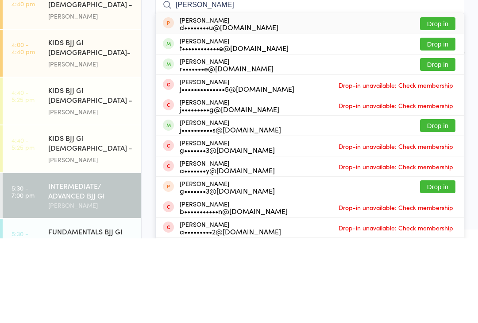
type input "[PERSON_NAME]"
click at [446, 122] on button "Drop in" at bounding box center [437, 128] width 35 height 13
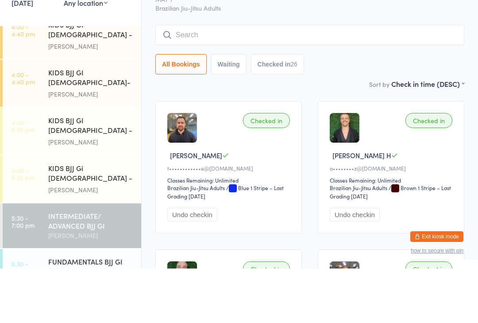
click at [255, 79] on input "search" at bounding box center [309, 89] width 309 height 20
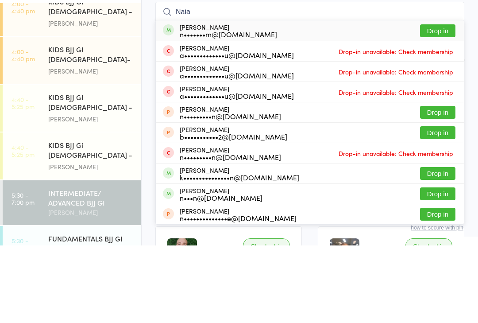
type input "Naia"
click at [439, 102] on button "Drop in" at bounding box center [437, 108] width 35 height 13
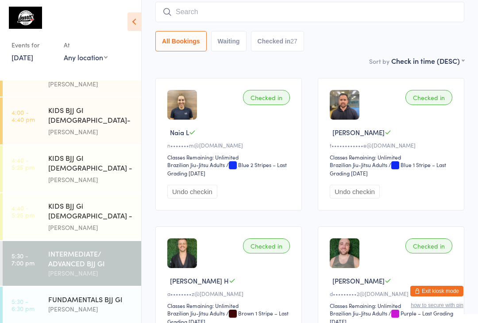
scroll to position [187, 0]
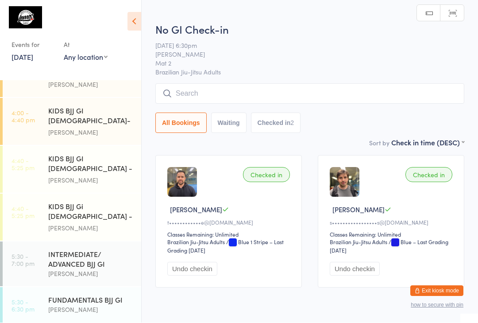
scroll to position [0, 0]
click at [392, 94] on input "search" at bounding box center [309, 93] width 309 height 20
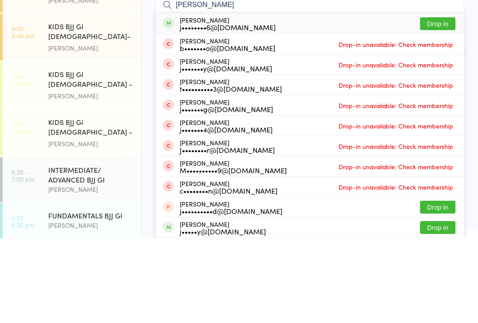
type input "[PERSON_NAME]"
click at [435, 102] on button "Drop in" at bounding box center [437, 108] width 35 height 13
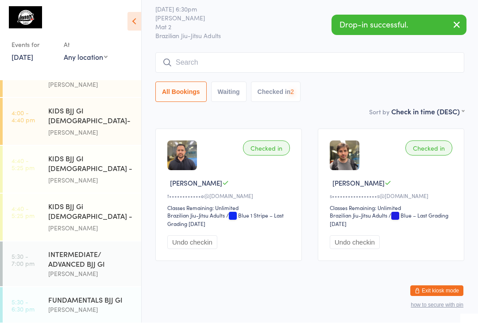
scroll to position [39, 0]
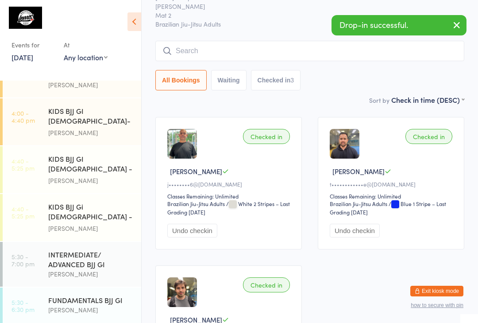
click at [202, 50] on input "search" at bounding box center [309, 51] width 309 height 20
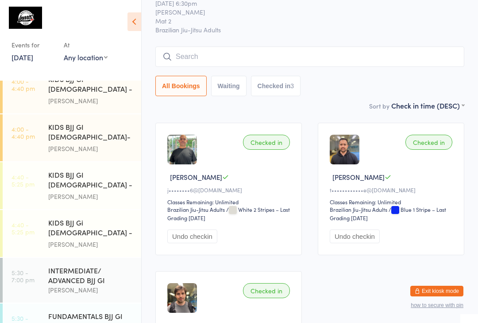
scroll to position [0, 0]
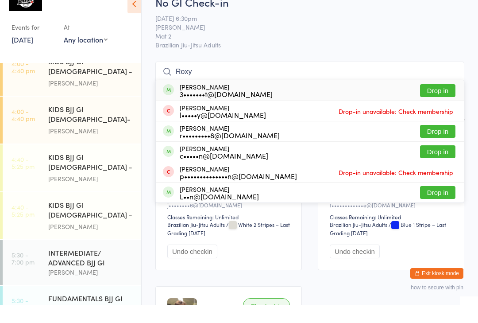
type input "Roxy"
click at [443, 102] on button "Drop in" at bounding box center [437, 108] width 35 height 13
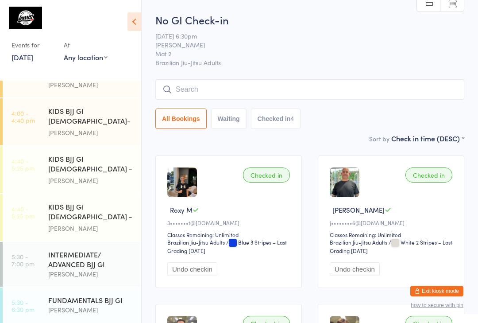
scroll to position [187, 0]
click at [104, 304] on div "[PERSON_NAME]" at bounding box center [90, 309] width 85 height 10
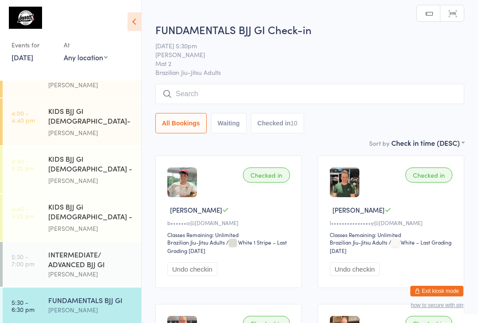
click at [346, 95] on input "search" at bounding box center [309, 94] width 309 height 20
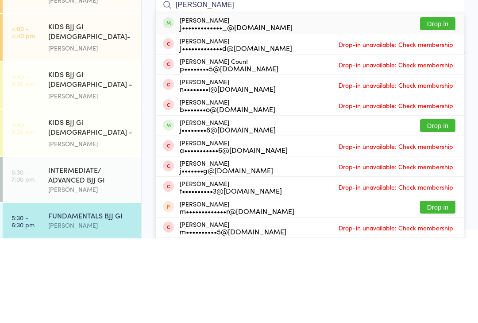
type input "[PERSON_NAME]"
click at [443, 102] on button "Drop in" at bounding box center [437, 108] width 35 height 13
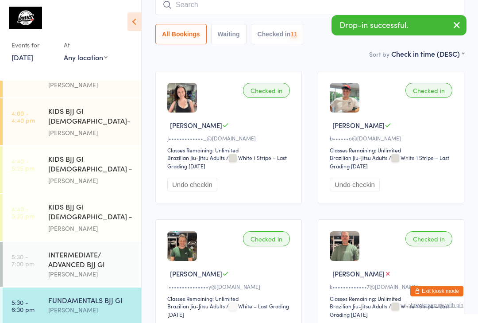
click at [99, 249] on div "INTERMEDIATE/ ADVANCED BJJ GI" at bounding box center [90, 258] width 85 height 19
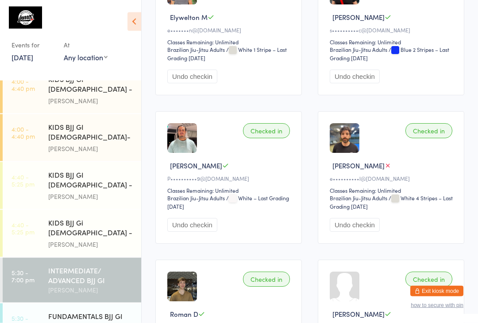
scroll to position [636, 0]
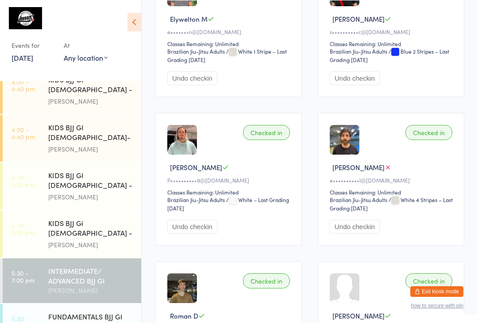
click at [82, 285] on div "[PERSON_NAME]" at bounding box center [90, 290] width 85 height 10
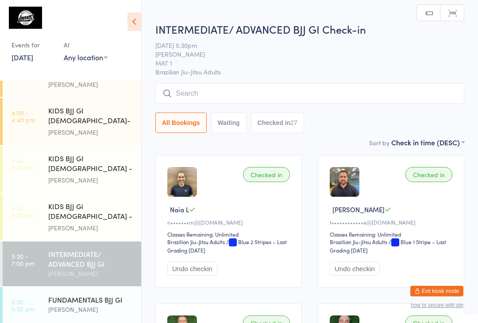
scroll to position [187, 0]
click at [27, 298] on time "5:30 - 6:30 pm" at bounding box center [23, 305] width 23 height 14
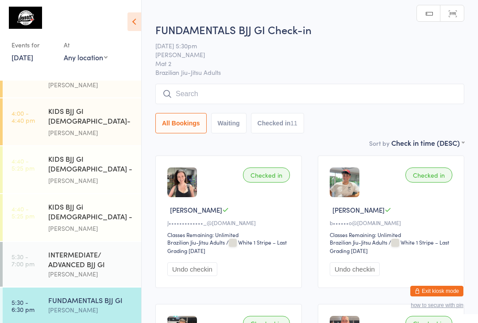
click at [76, 269] on div "[PERSON_NAME]" at bounding box center [90, 274] width 85 height 10
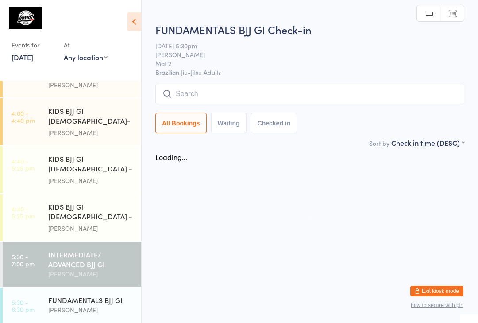
click at [34, 298] on time "5:30 - 6:30 pm" at bounding box center [23, 305] width 23 height 14
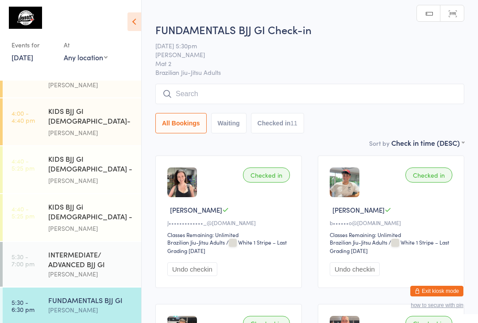
click at [196, 92] on input "search" at bounding box center [309, 94] width 309 height 20
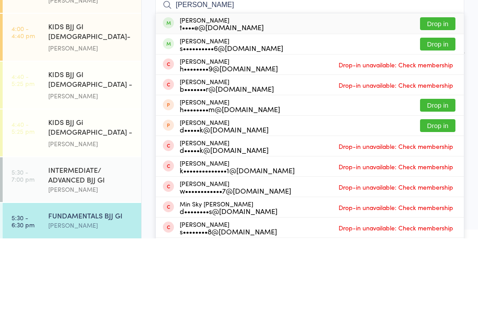
type input "[PERSON_NAME]"
click at [425, 98] on div "[PERSON_NAME] t••••e@[DOMAIN_NAME] Drop in" at bounding box center [310, 108] width 308 height 20
